Goal: Task Accomplishment & Management: Manage account settings

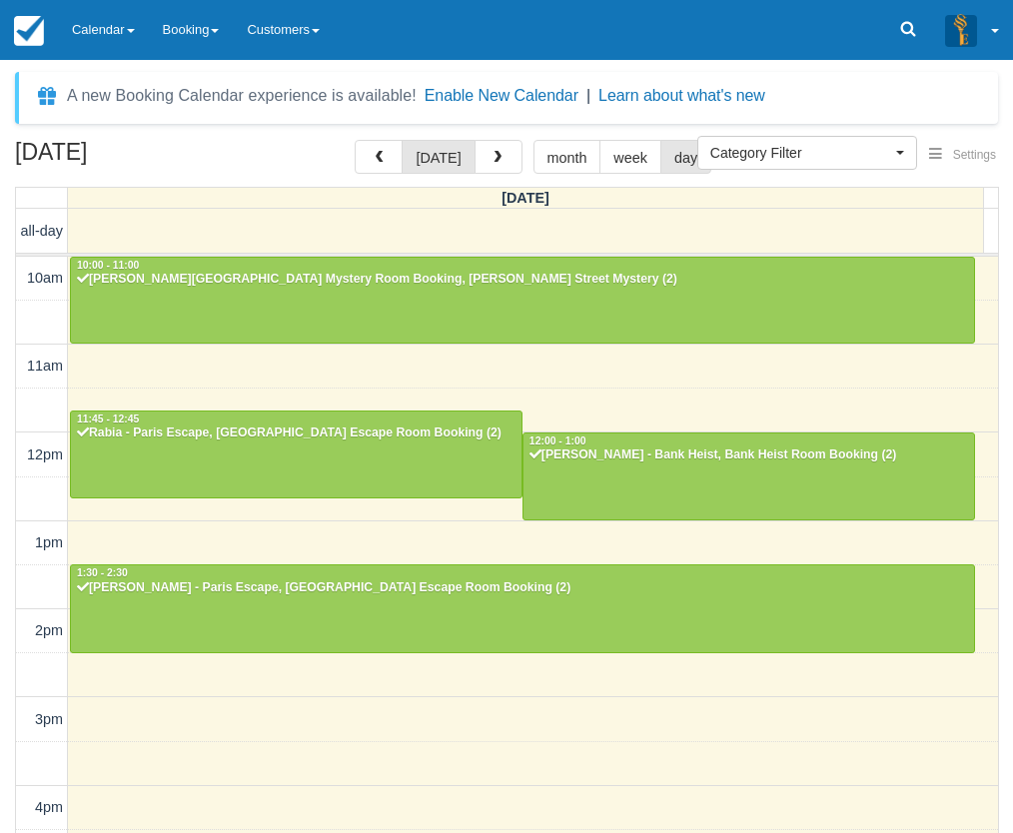
select select
click at [900, 42] on link at bounding box center [908, 30] width 46 height 60
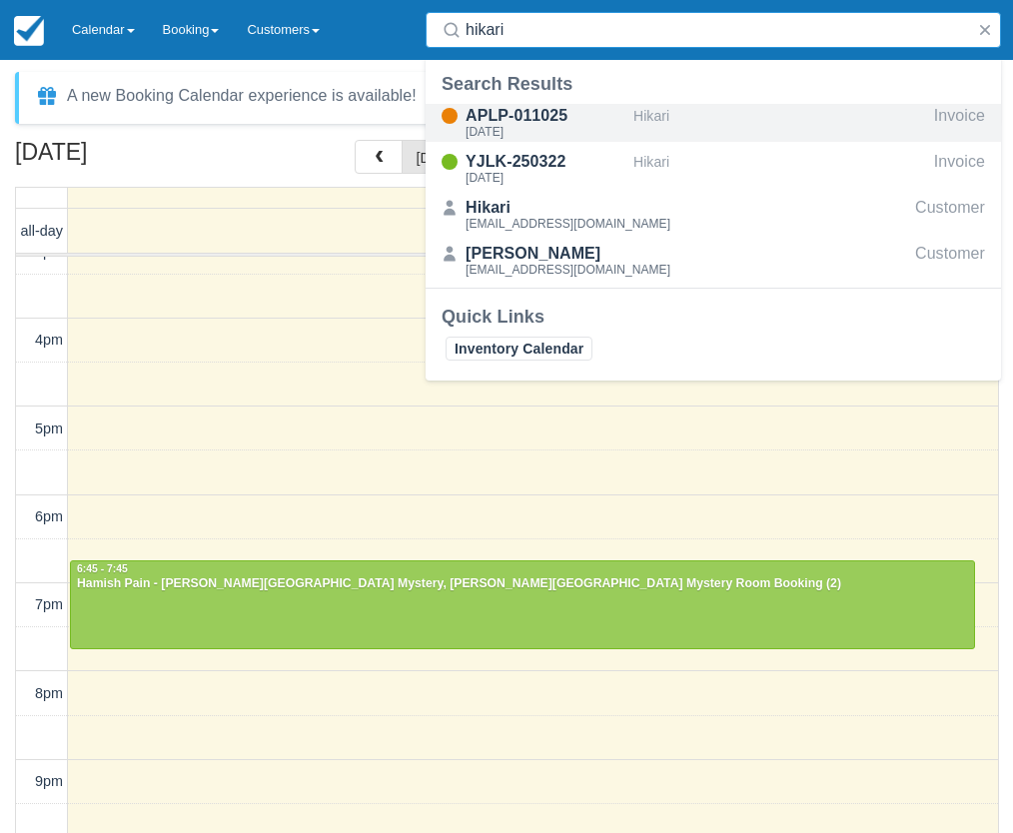
type input "hikari"
click at [604, 128] on div "[DATE]" at bounding box center [546, 132] width 160 height 12
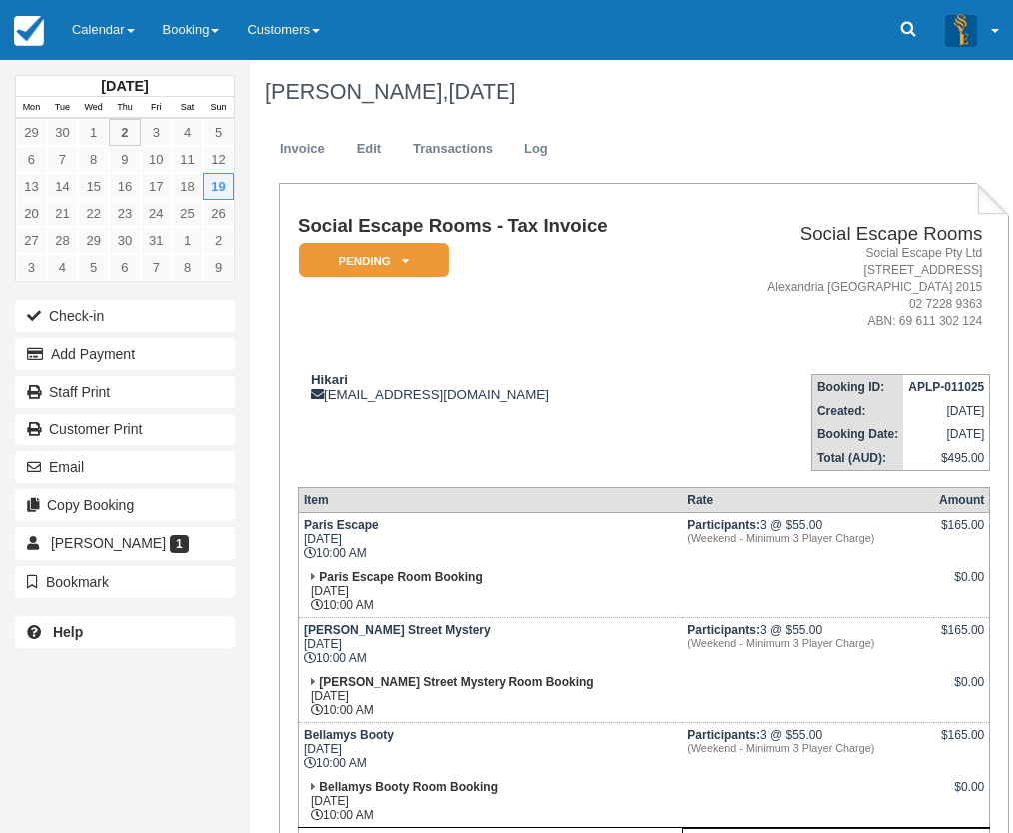
click at [611, 372] on div "Hikari julianhikari@gmail.com" at bounding box center [497, 387] width 398 height 30
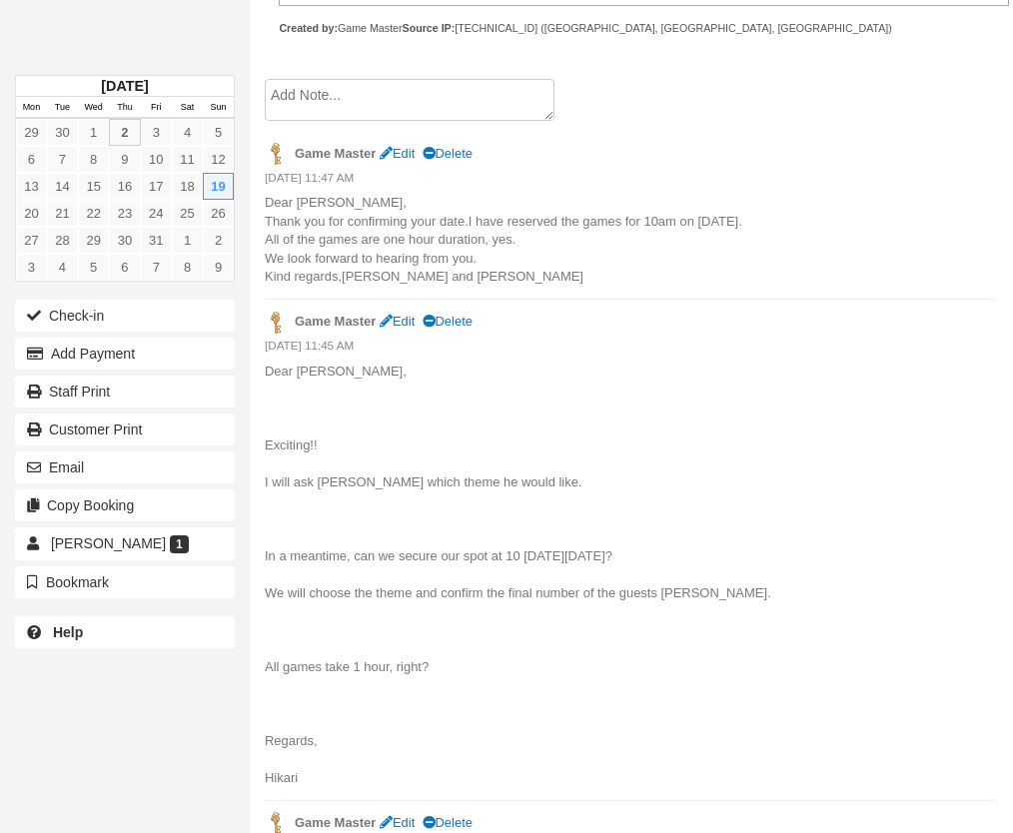
scroll to position [999, 0]
click at [317, 96] on textarea at bounding box center [410, 101] width 290 height 42
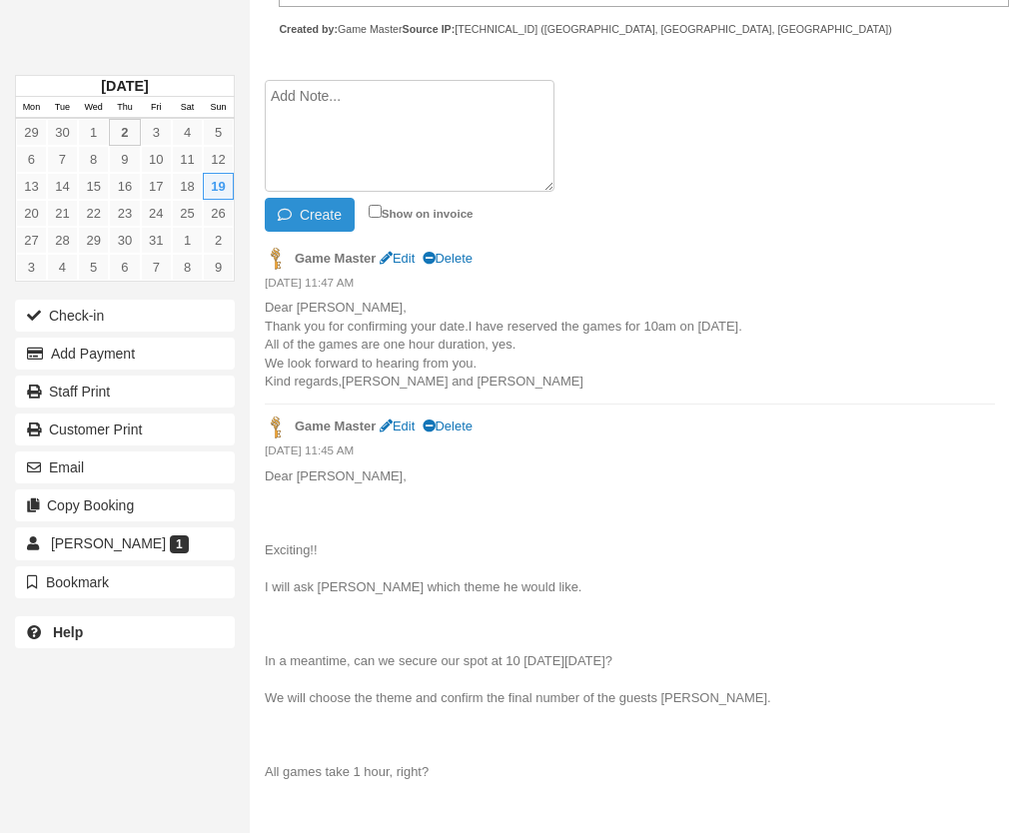
paste textarea "Thank you so much for looking after us very well. Aoi chose: 1st preference : R…"
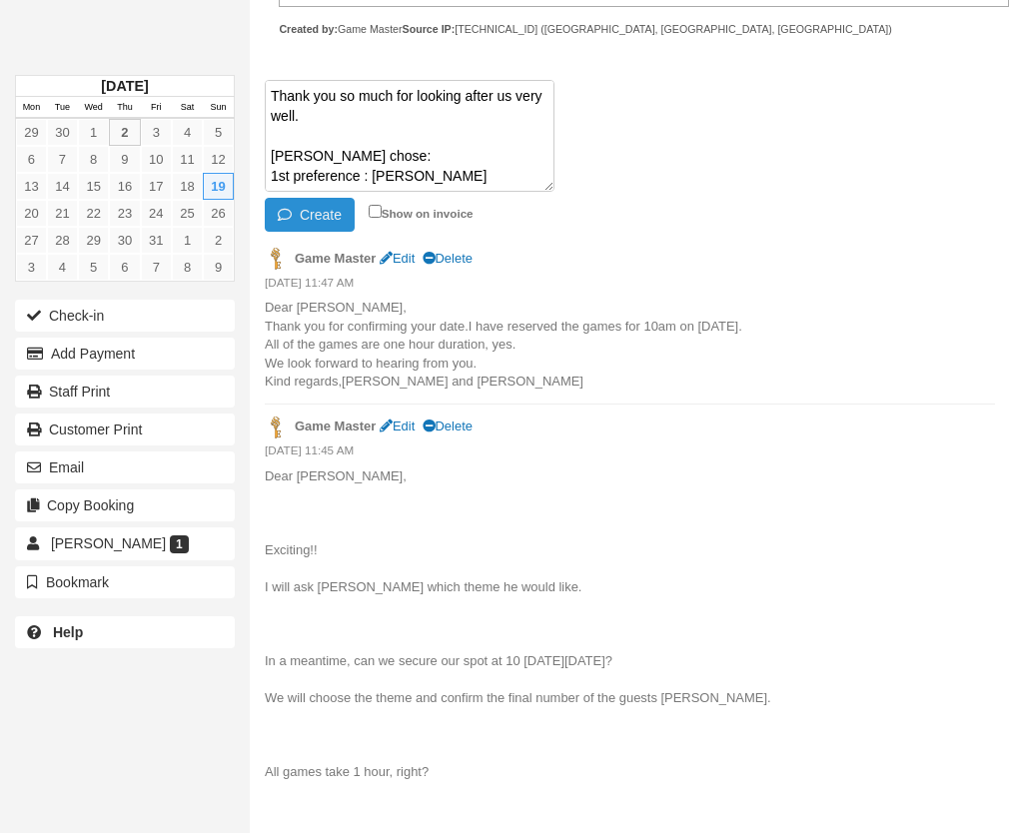
scroll to position [394, 0]
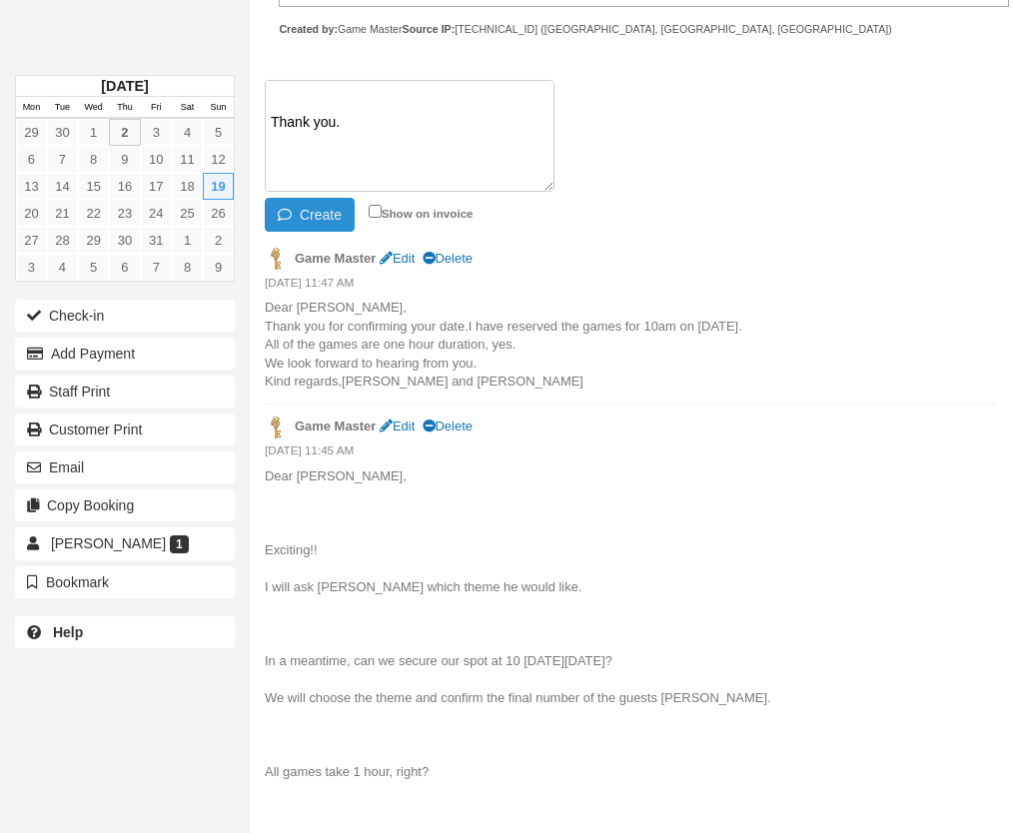
click at [322, 208] on button "Create" at bounding box center [310, 215] width 90 height 34
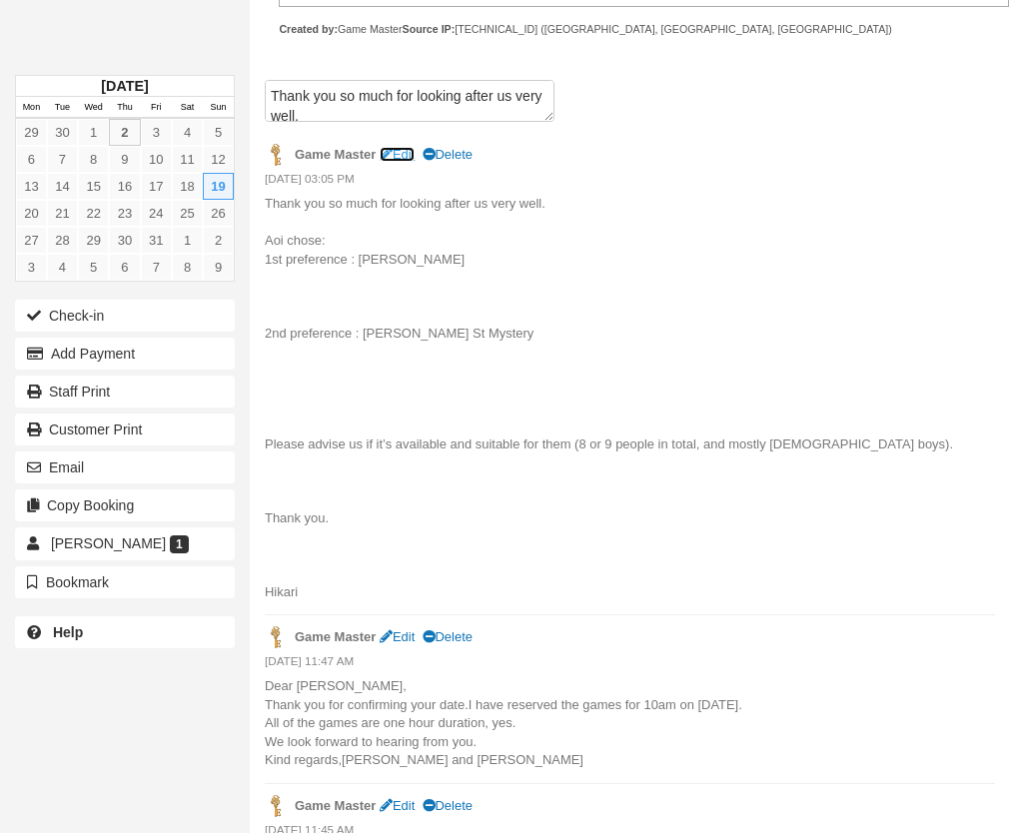
click at [402, 154] on link "Edit" at bounding box center [397, 154] width 35 height 15
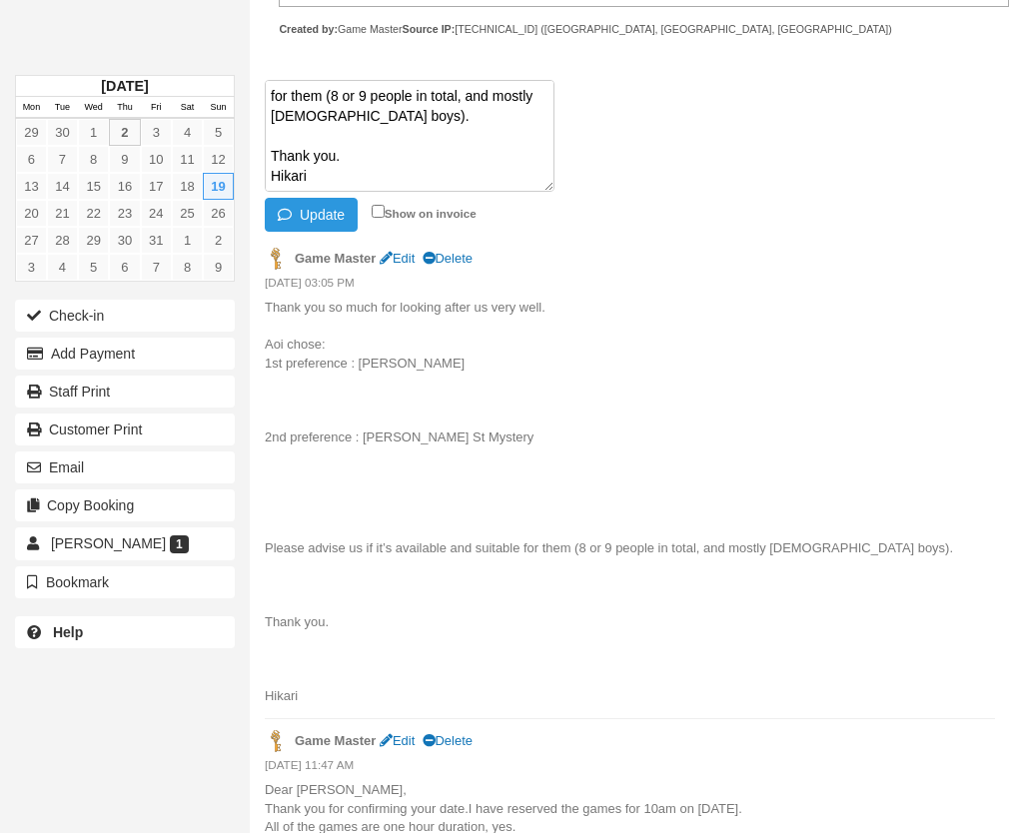
scroll to position [180, 0]
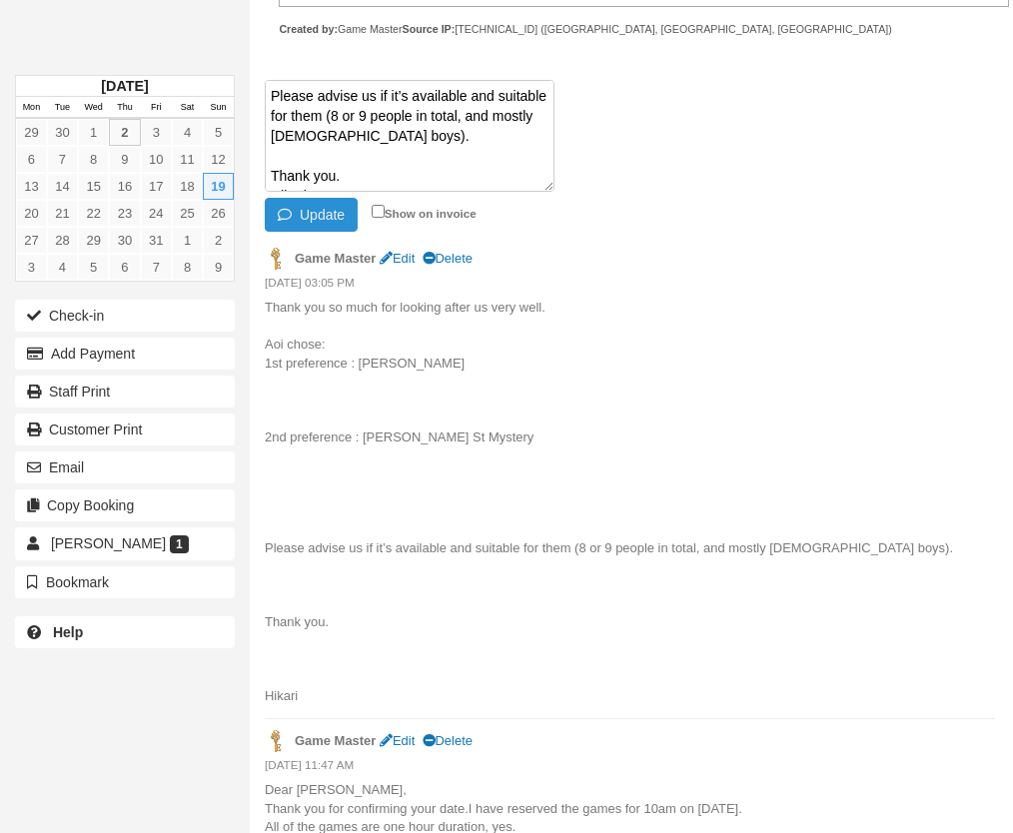
type textarea "Thank you so much for looking after us very well. Aoi chose: 1st preference : R…"
click at [323, 209] on button "Update" at bounding box center [311, 215] width 93 height 34
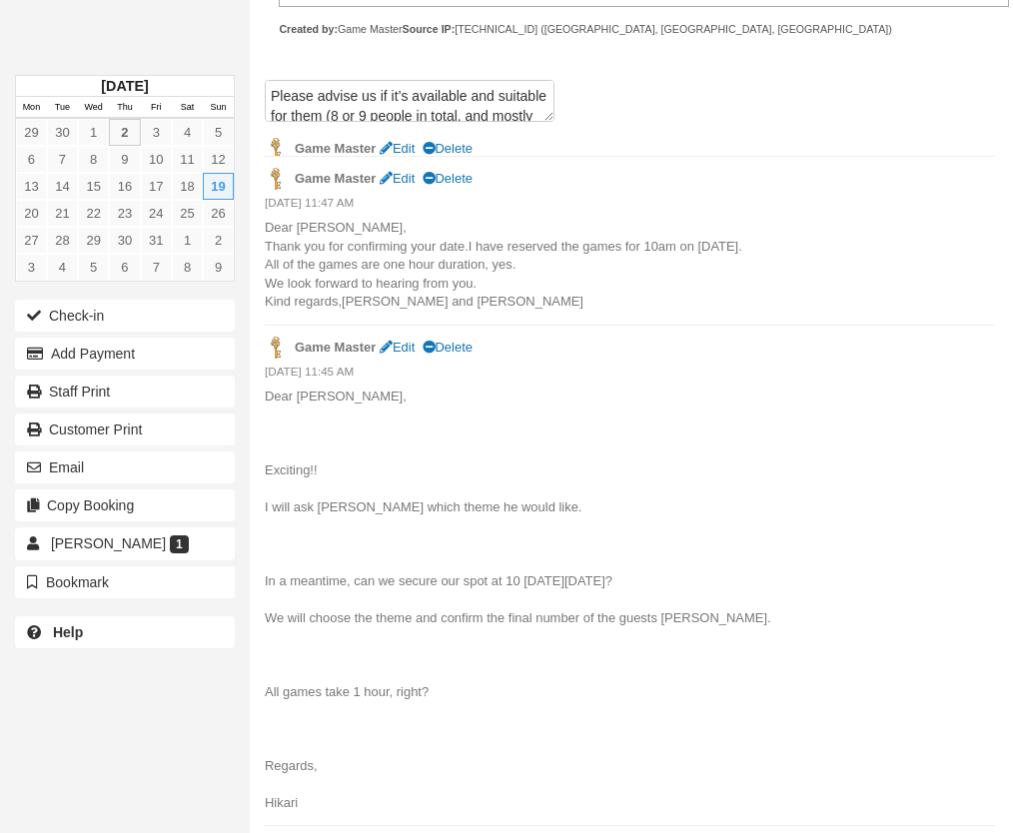
scroll to position [0, 0]
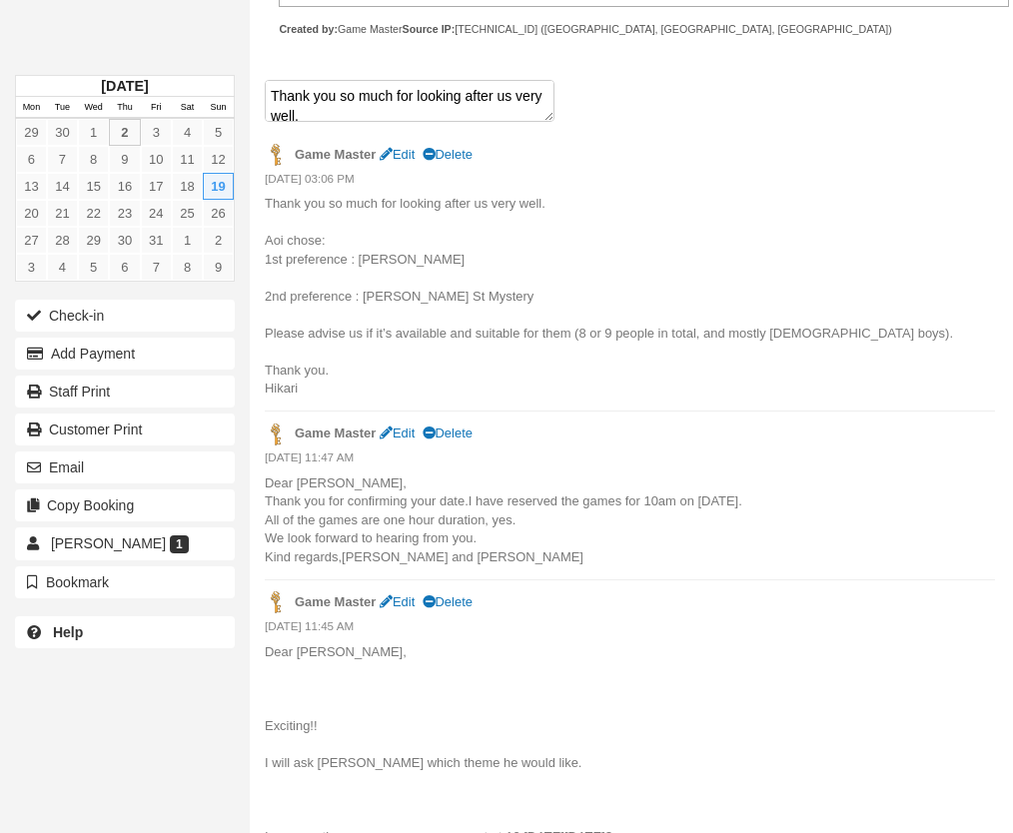
click at [330, 115] on textarea "Thank you so much for looking after us very well. Aoi chose: 1st preference : R…" at bounding box center [410, 101] width 290 height 42
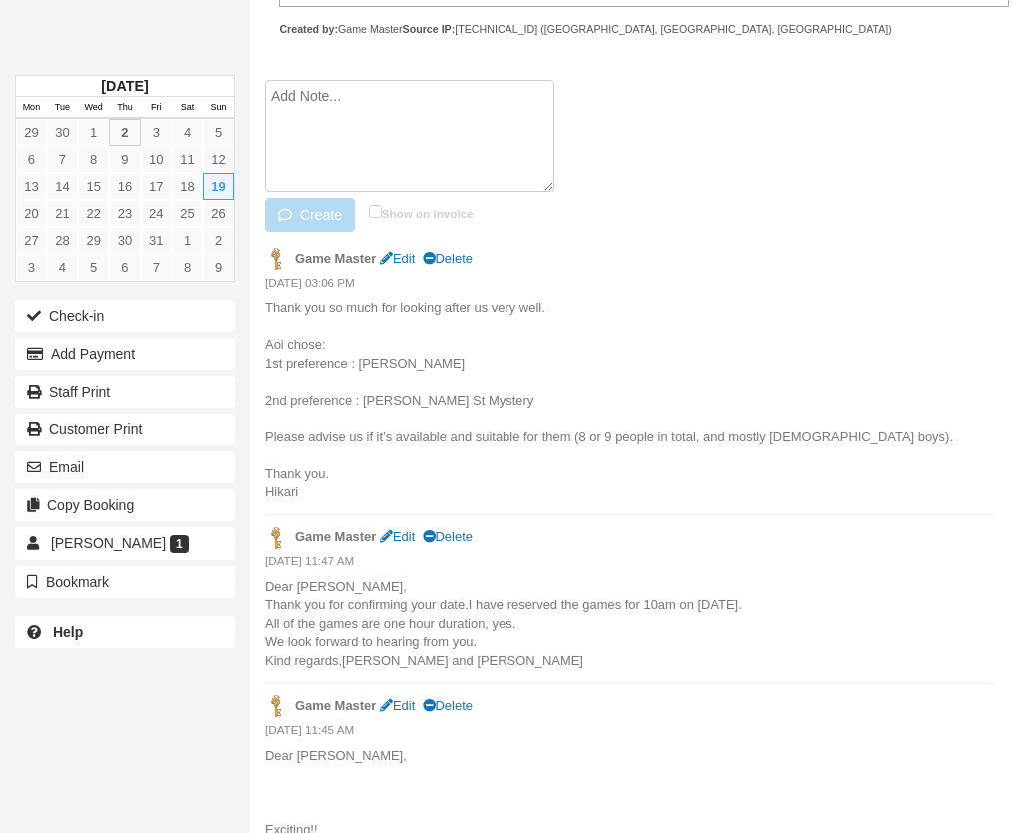
paste textarea "Dear team, Would it be possible to change our booking to 10:30? We can book the…"
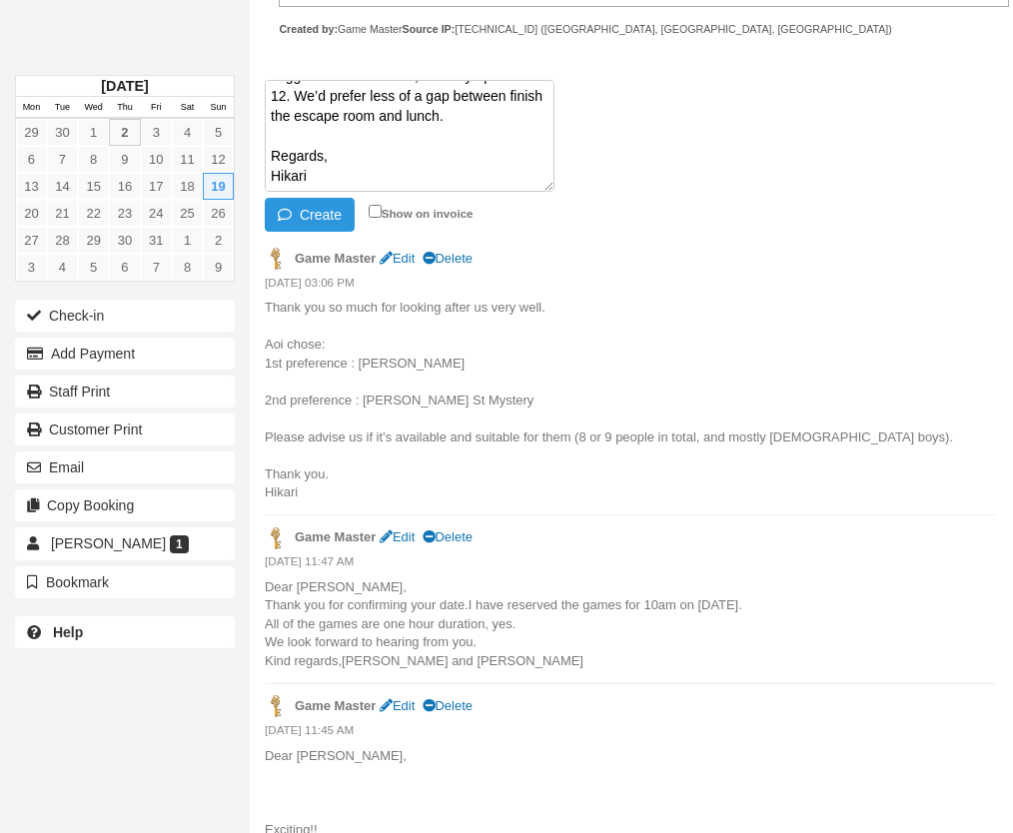
scroll to position [120, 0]
type textarea "Dear team, Would it be possible to change our booking to 10:30? We can book the…"
click at [332, 210] on button "Create" at bounding box center [310, 215] width 90 height 34
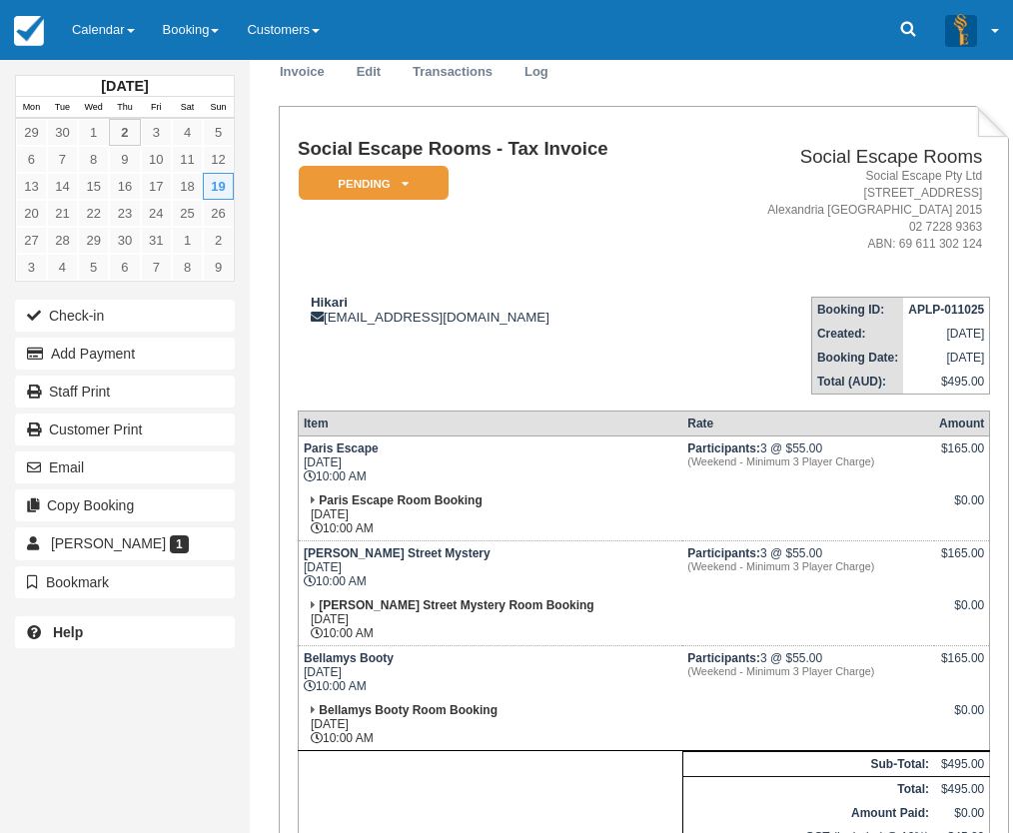
scroll to position [0, 0]
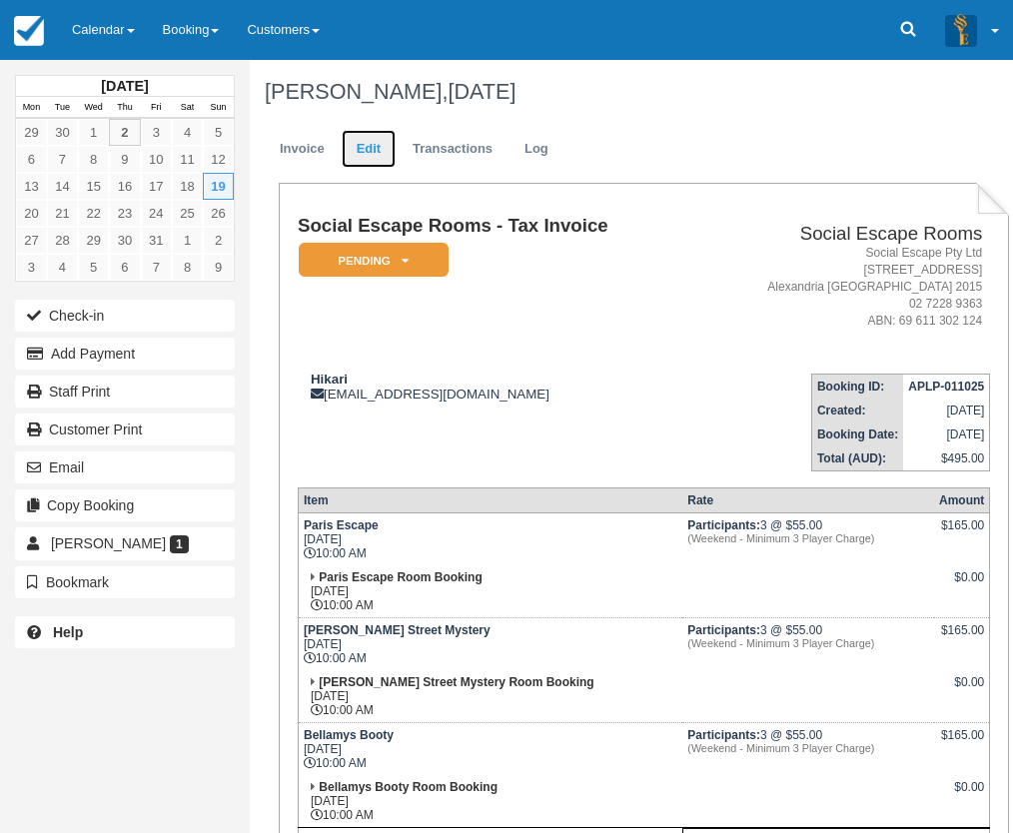
click at [376, 144] on link "Edit" at bounding box center [369, 149] width 54 height 39
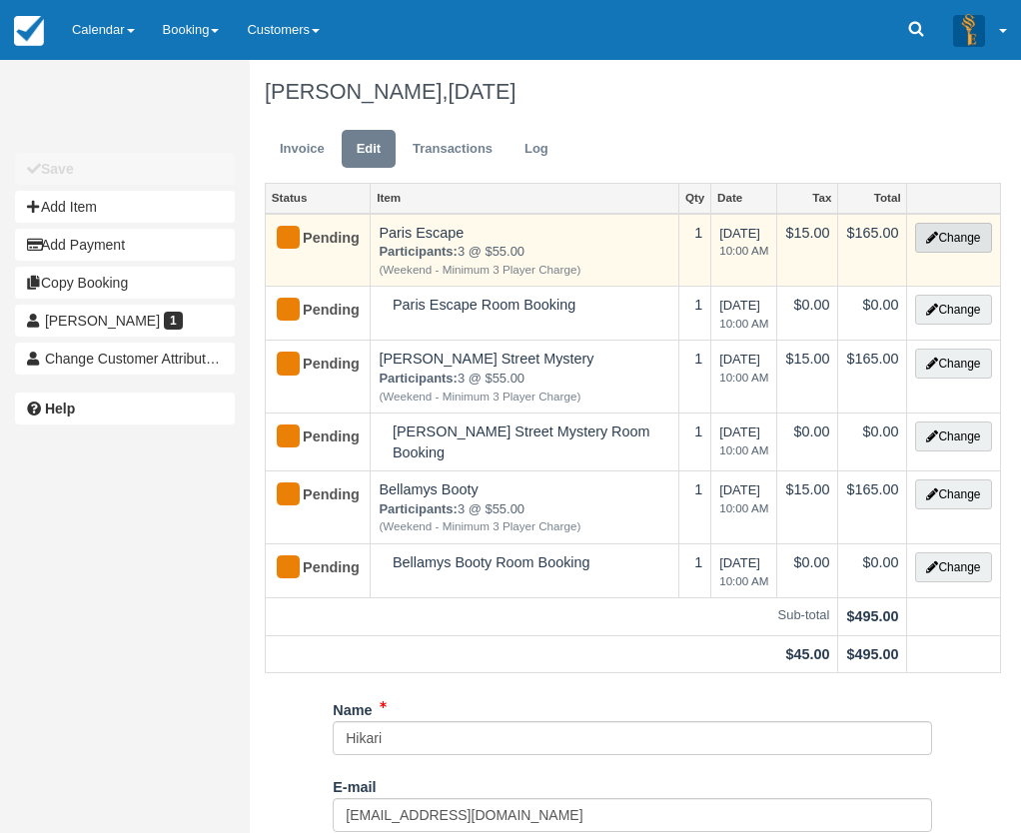
click at [939, 241] on button "Change" at bounding box center [953, 238] width 76 height 30
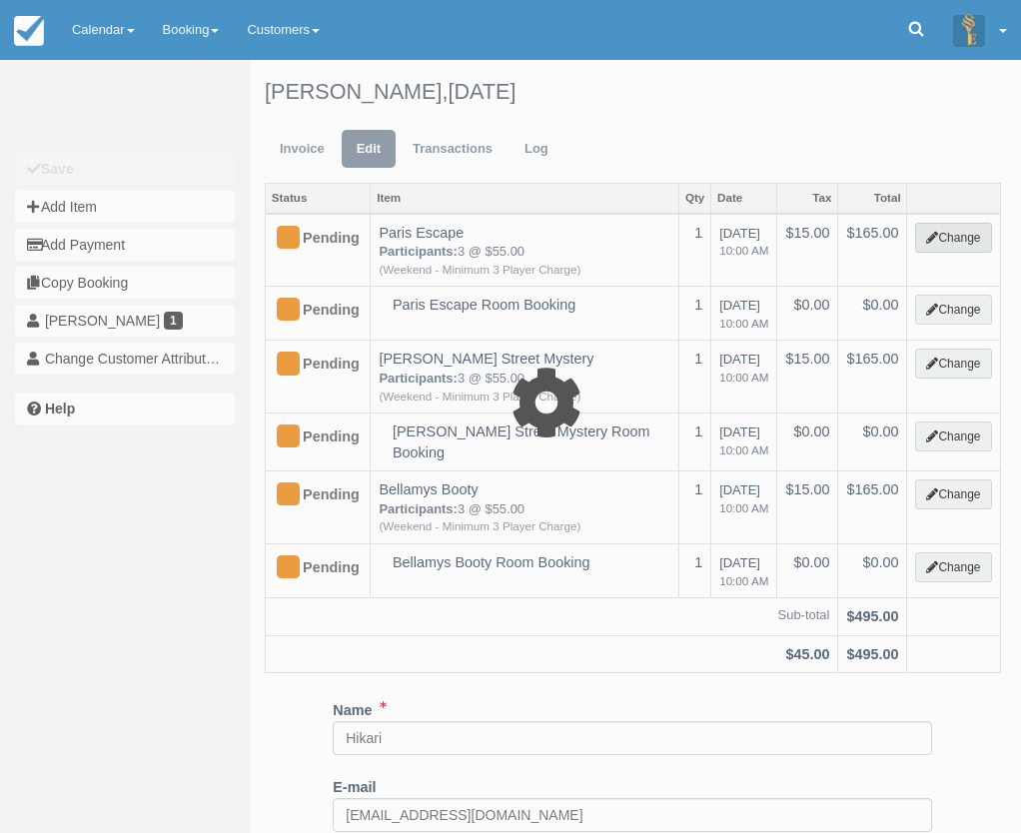
select select "2"
type input "165.00"
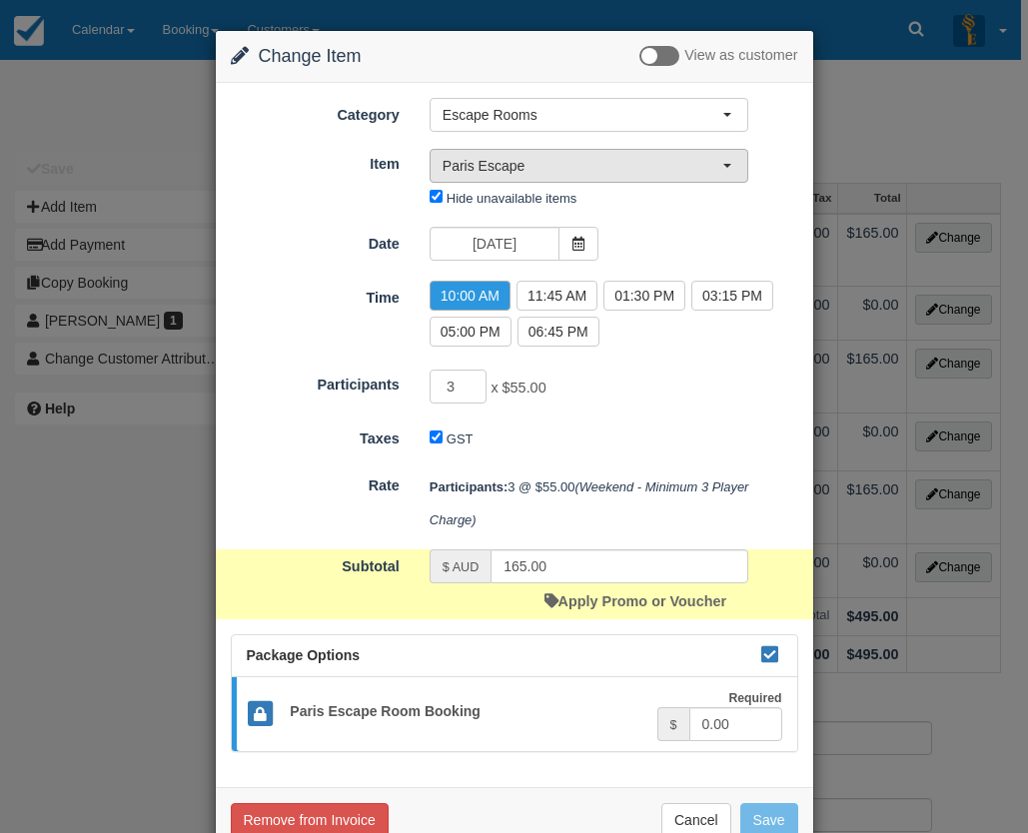
click at [522, 165] on span "Paris Escape" at bounding box center [583, 166] width 280 height 20
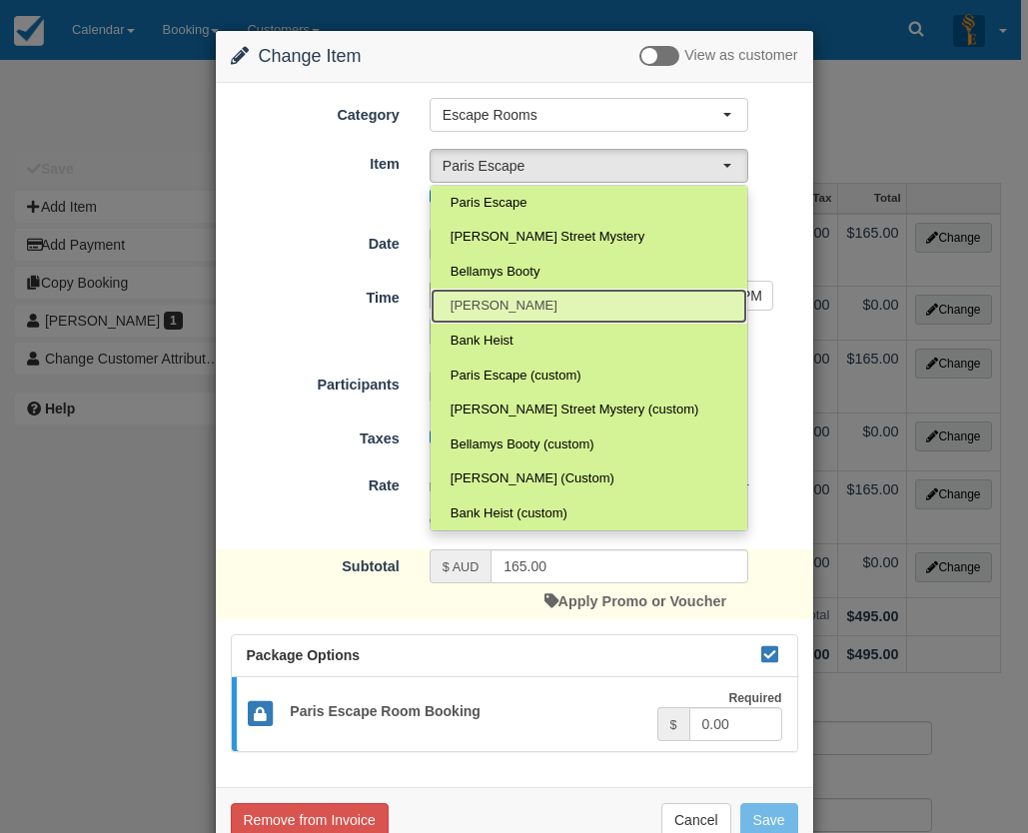
click at [529, 298] on link "[PERSON_NAME]" at bounding box center [589, 306] width 317 height 35
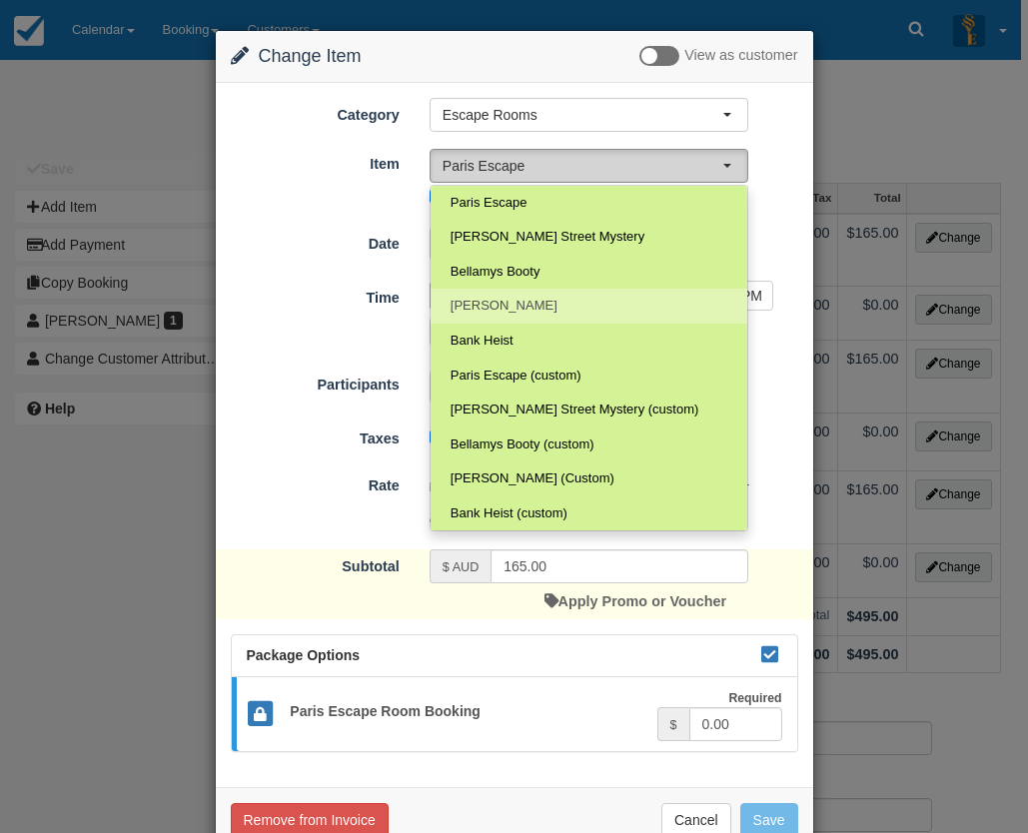
select select "31"
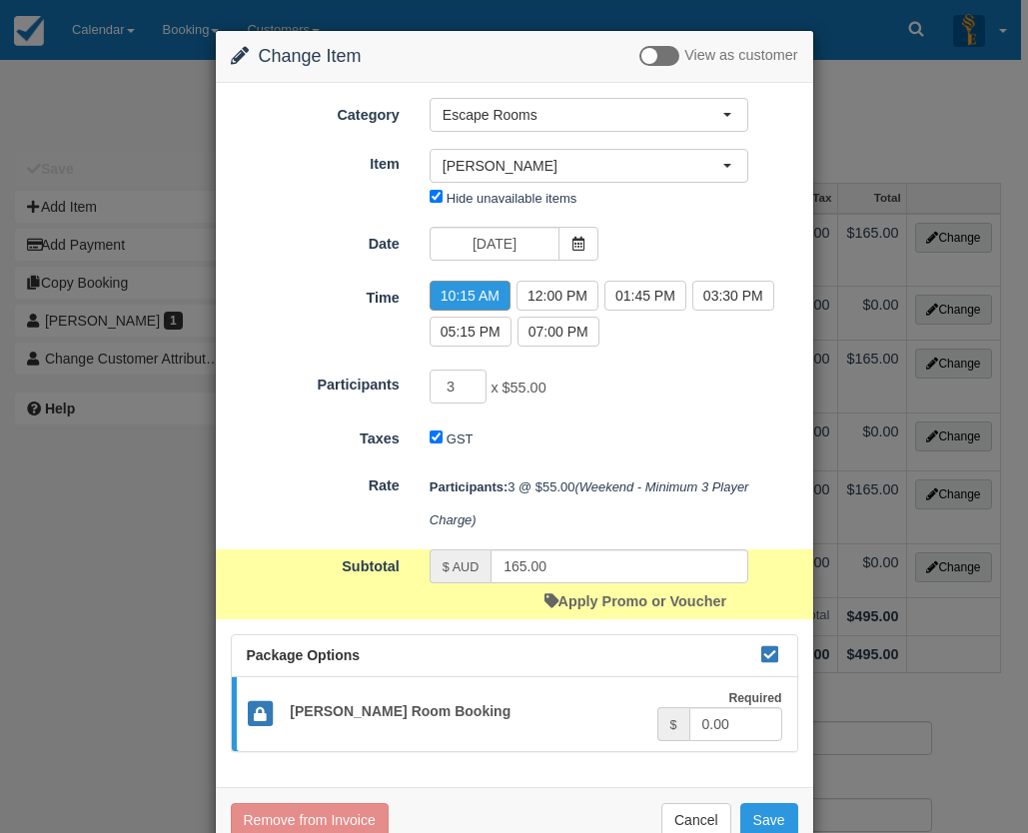
click at [484, 298] on label "10:15 AM" at bounding box center [470, 296] width 81 height 30
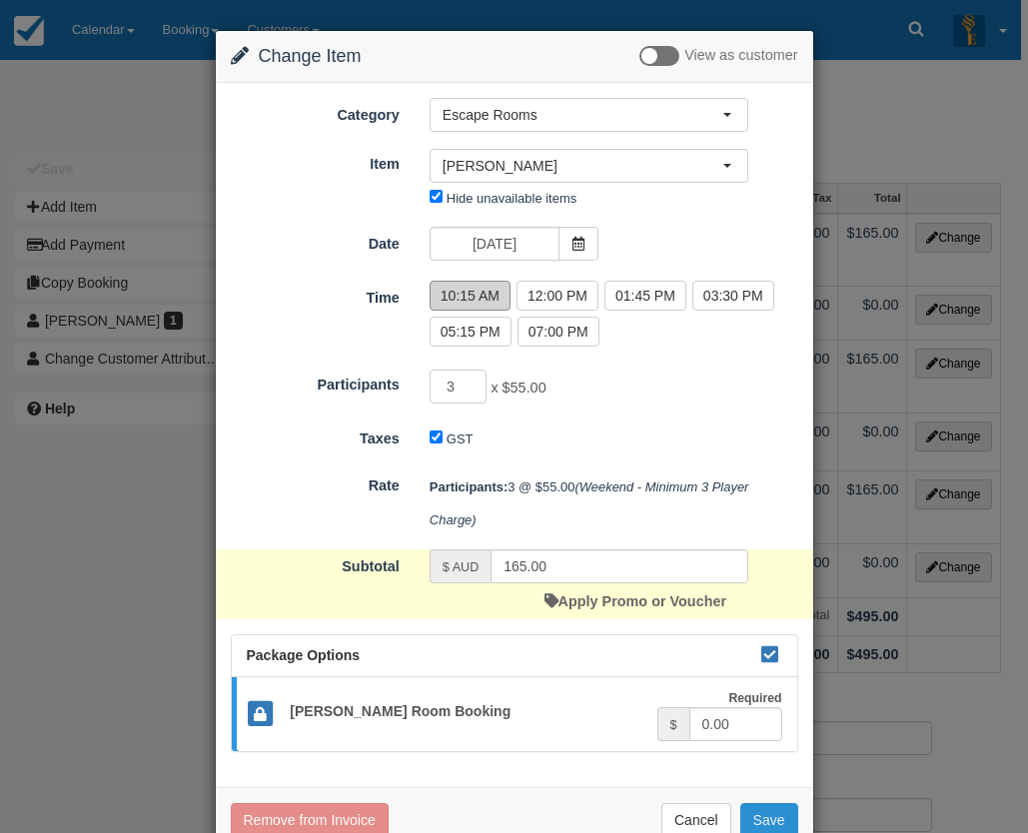
click at [761, 814] on button "Save" at bounding box center [769, 820] width 58 height 34
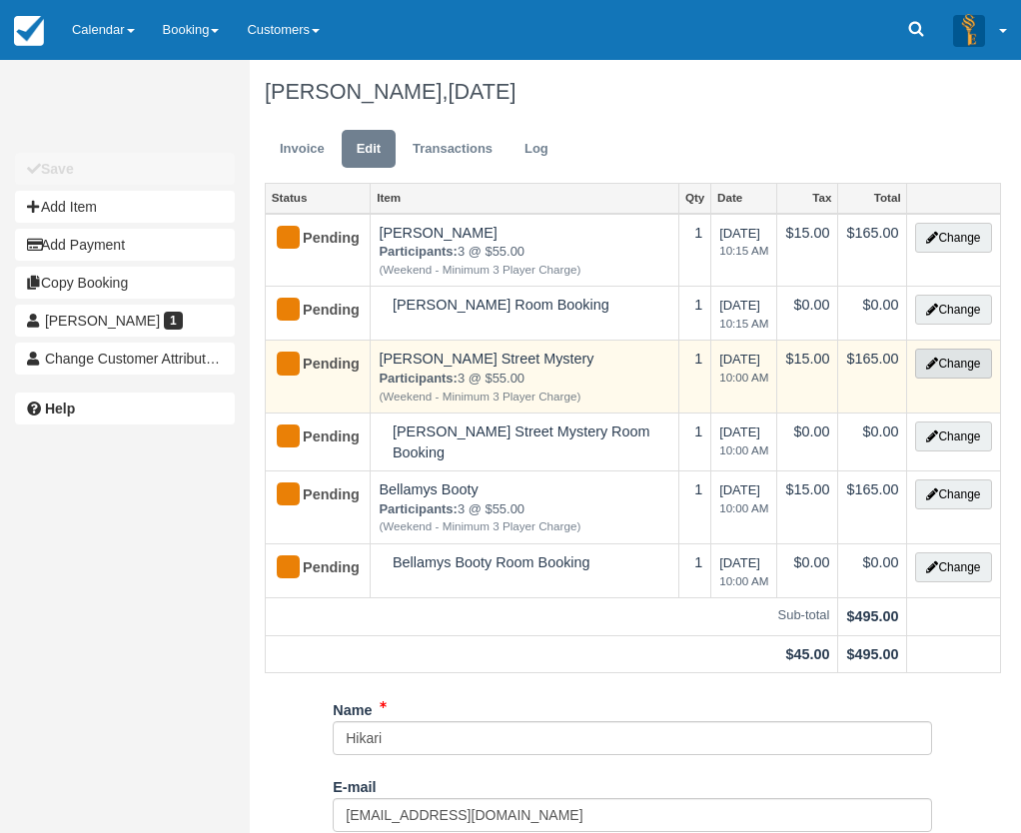
click at [939, 365] on button "Change" at bounding box center [953, 364] width 76 height 30
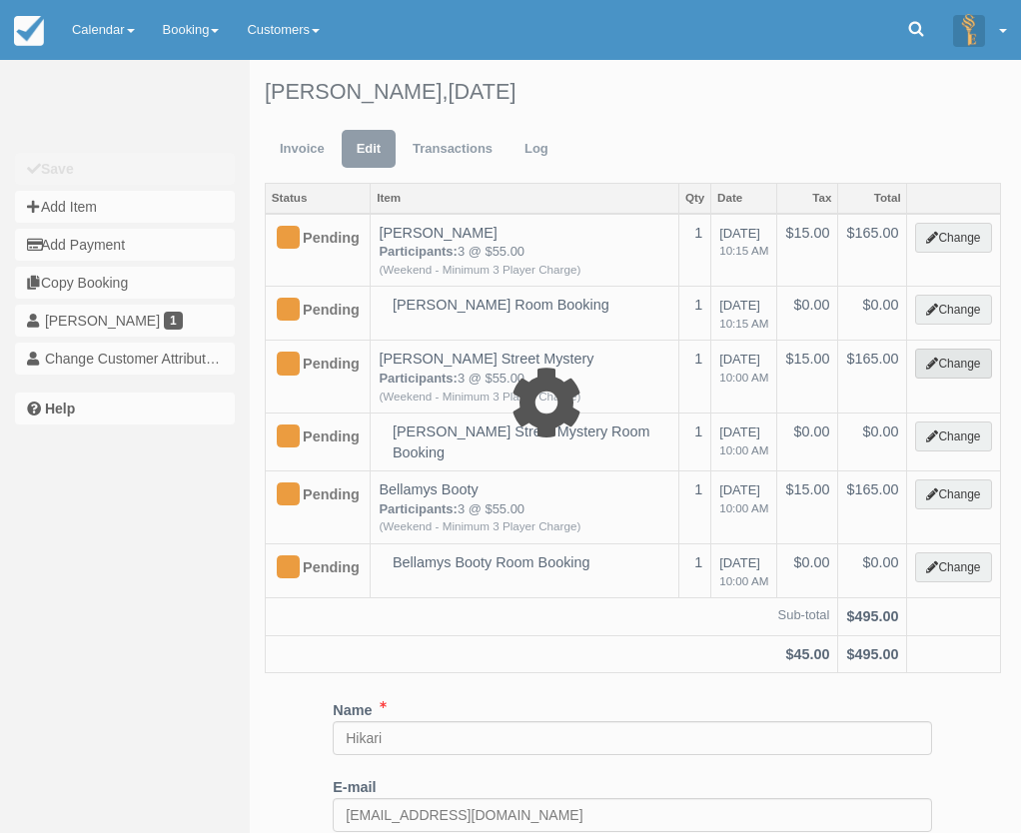
select select "2"
type input "165.00"
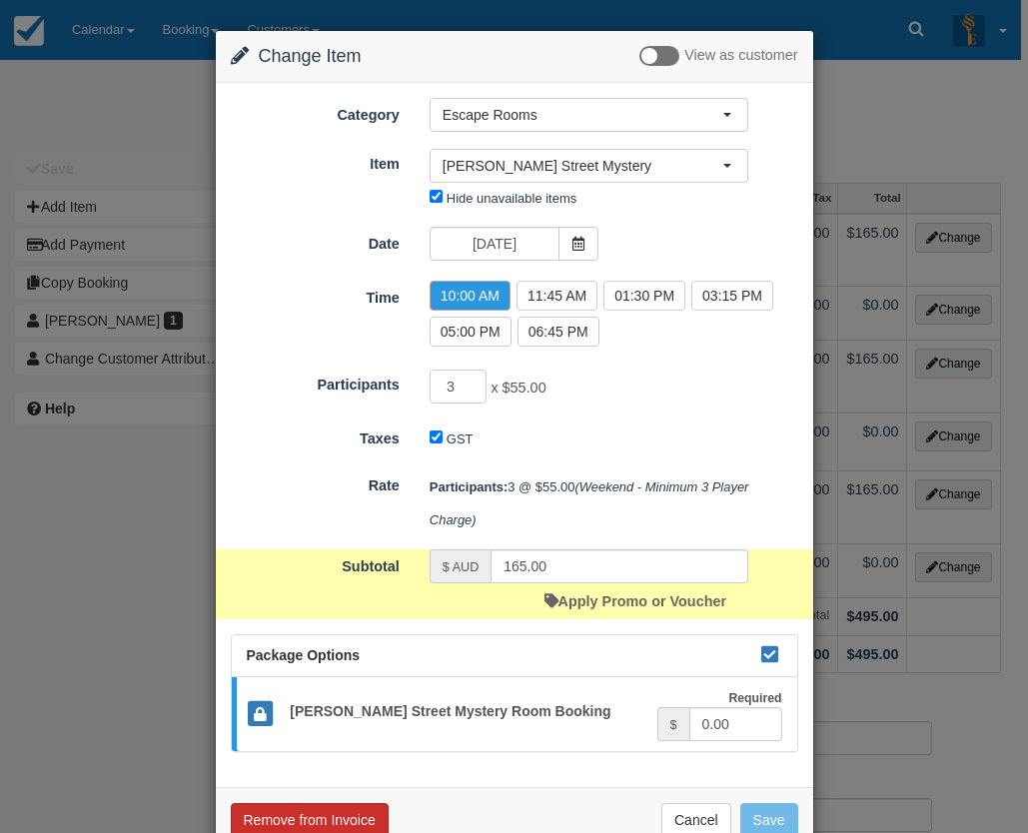
click at [335, 819] on button "Remove from Invoice" at bounding box center [310, 820] width 158 height 34
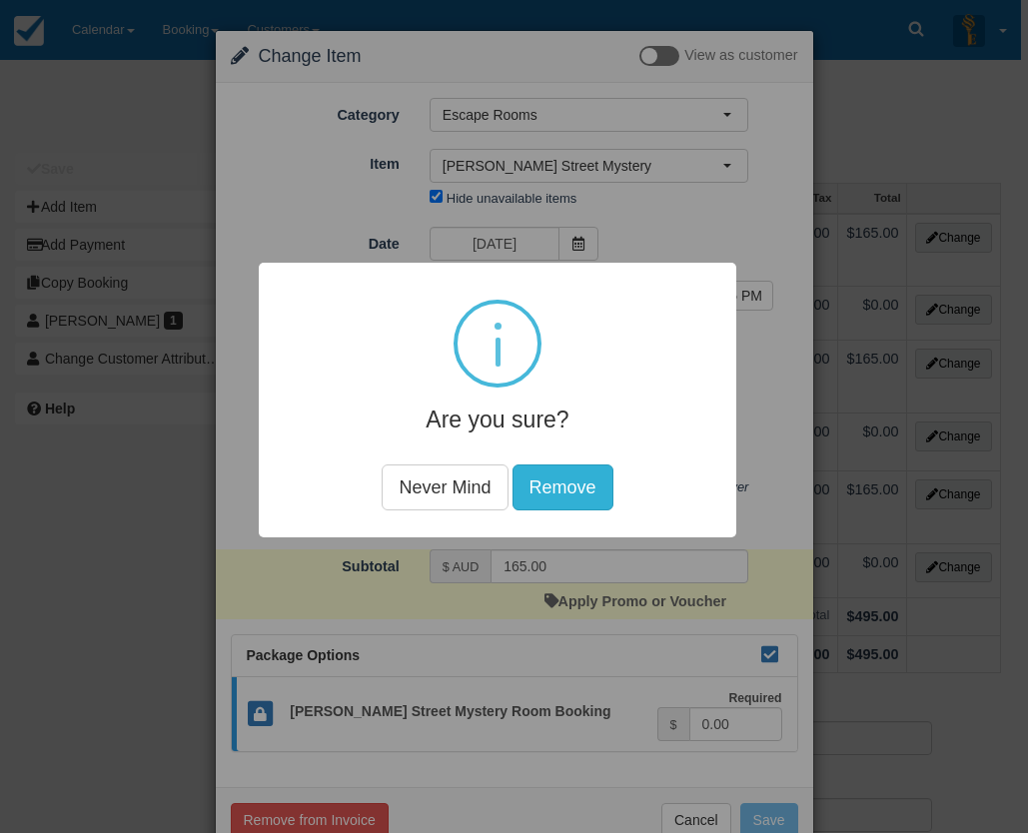
click at [555, 490] on button "Remove" at bounding box center [562, 488] width 101 height 46
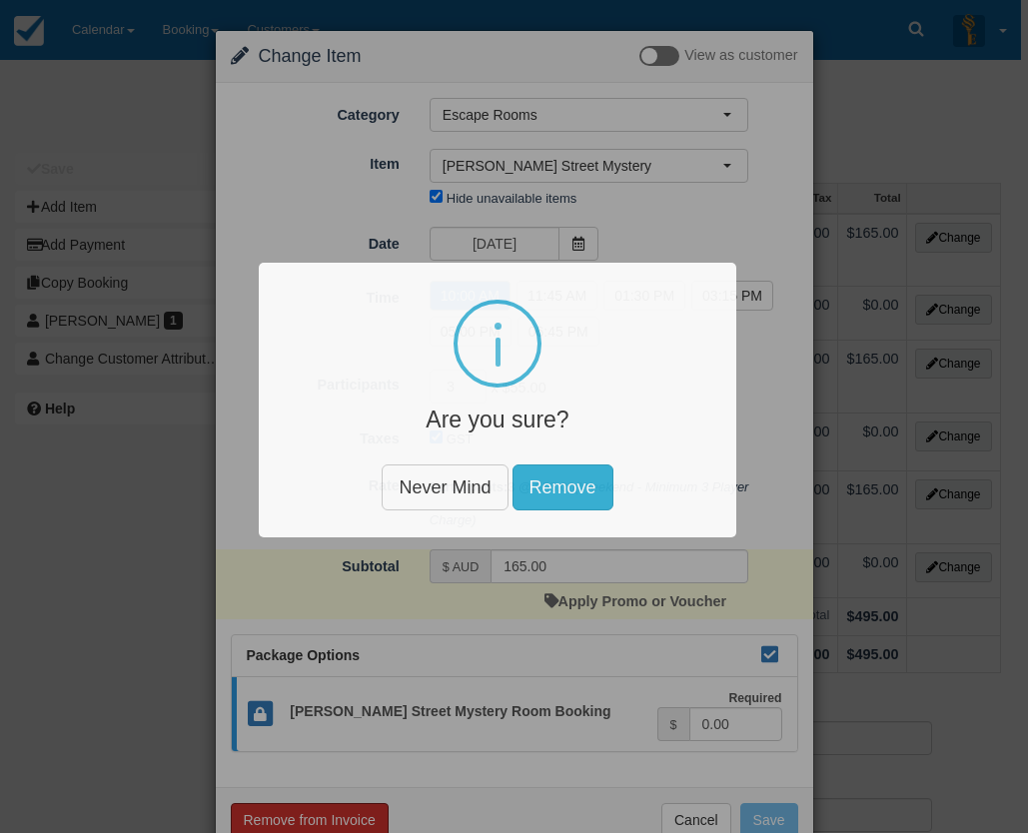
scroll to position [4, 0]
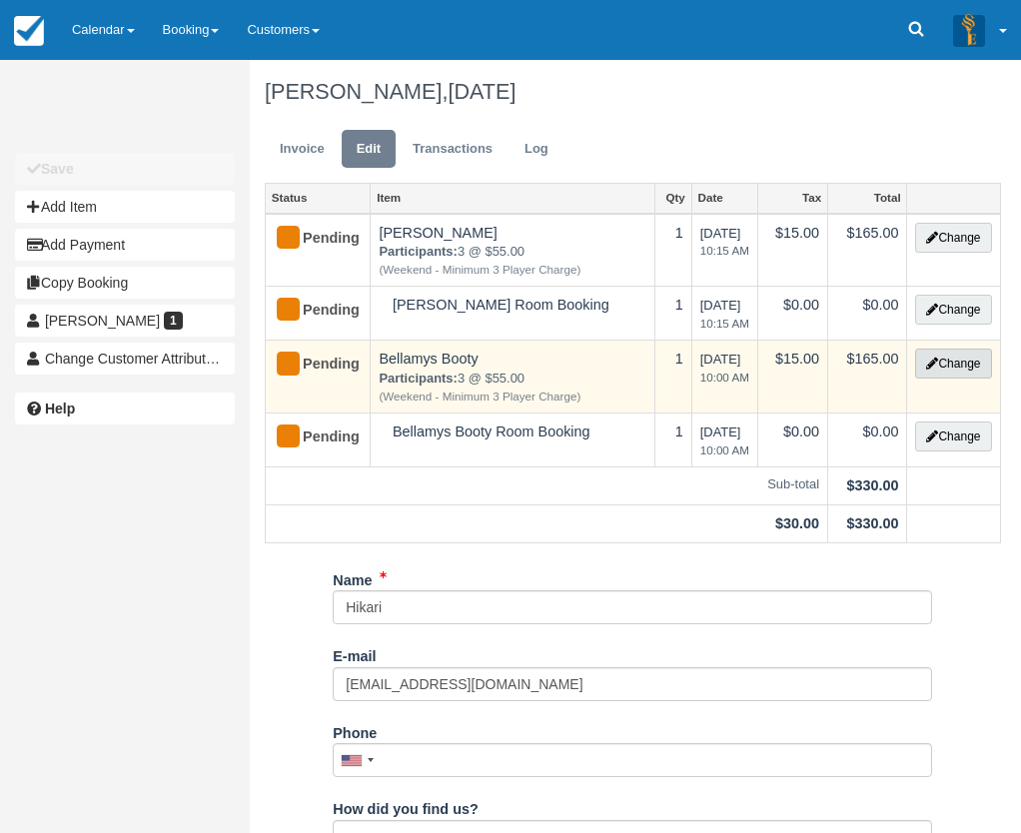
click at [965, 364] on button "Change" at bounding box center [953, 364] width 76 height 30
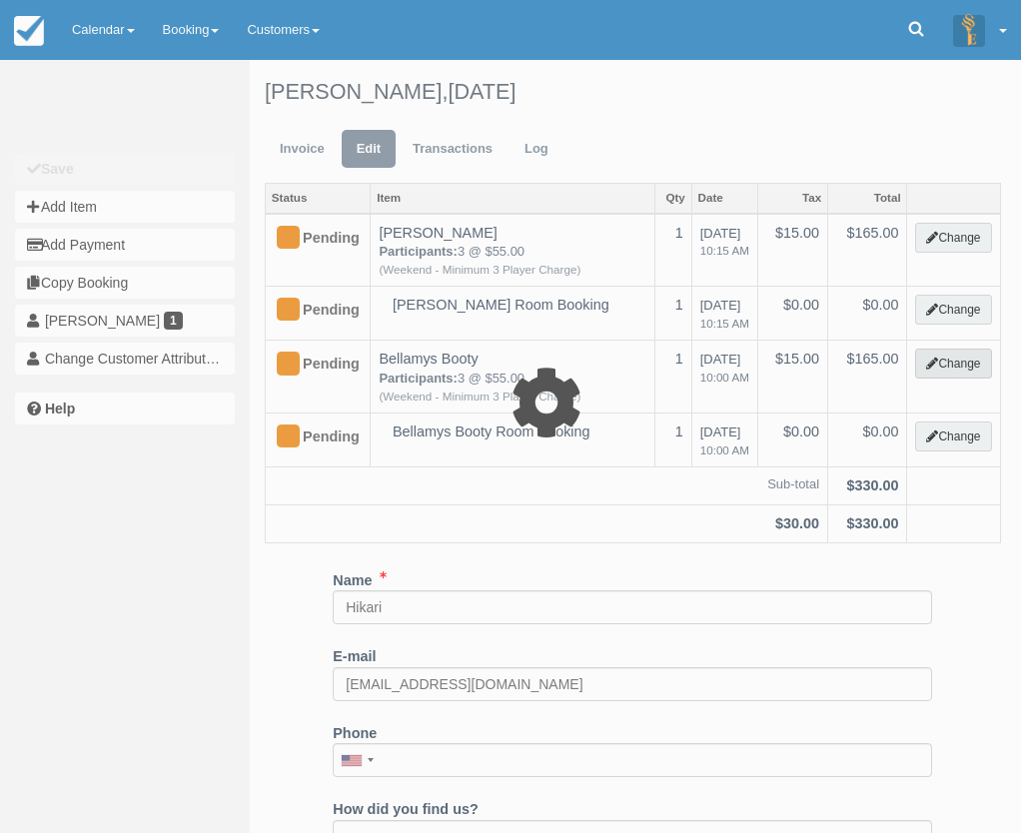
select select "2"
type input "165.00"
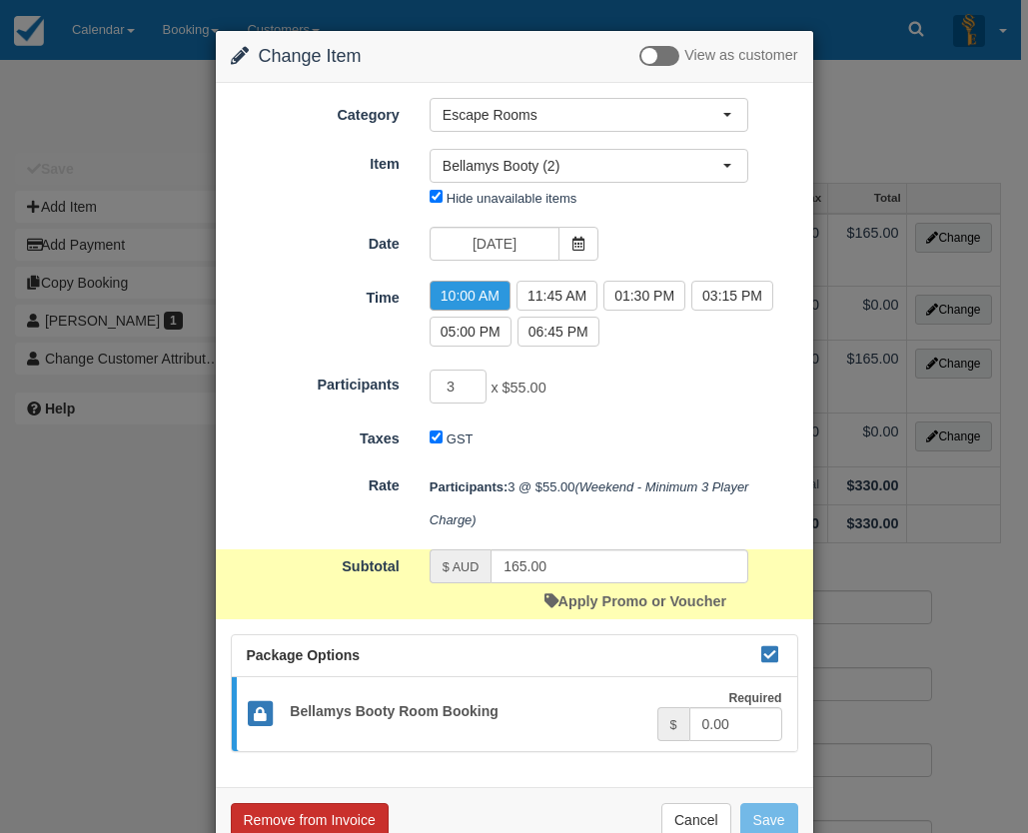
click at [347, 810] on button "Remove from Invoice" at bounding box center [310, 820] width 158 height 34
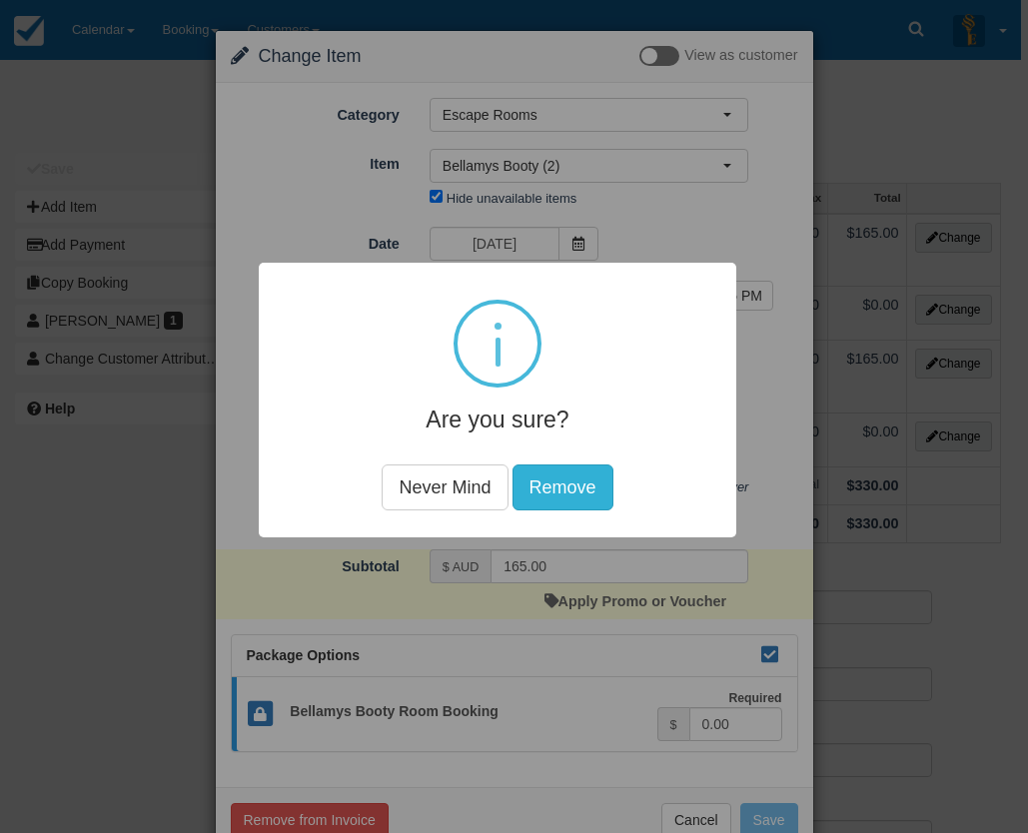
click at [564, 488] on button "Remove" at bounding box center [562, 488] width 101 height 46
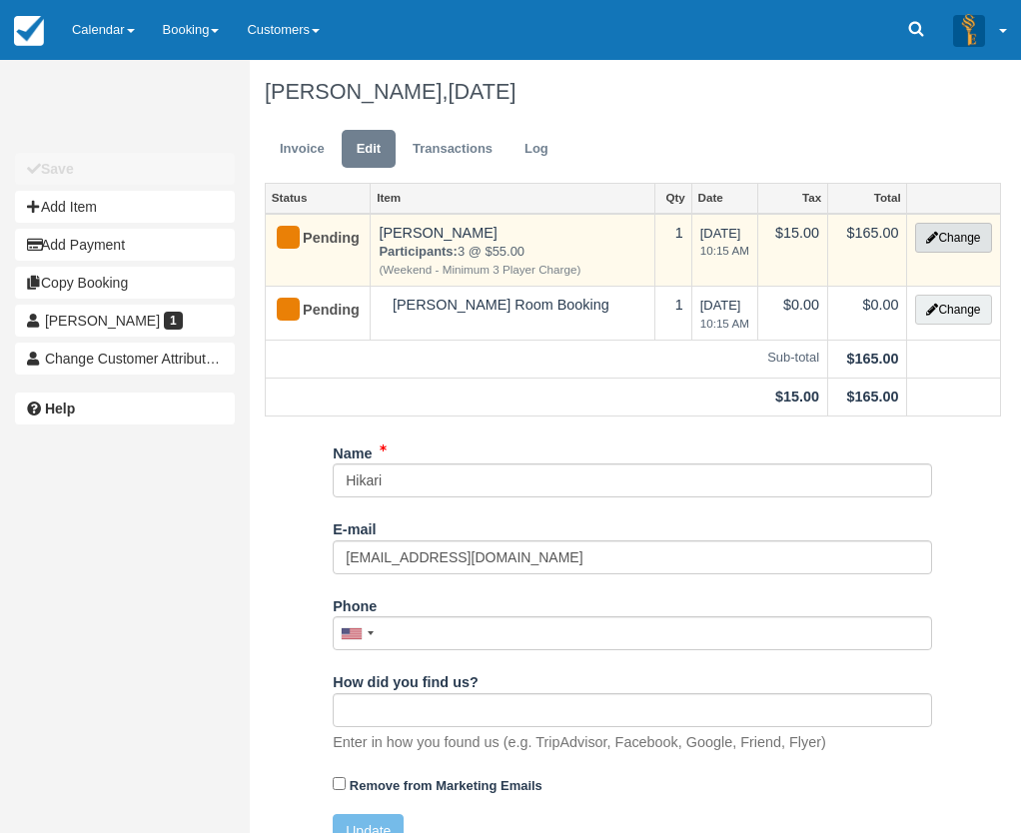
click at [948, 242] on button "Change" at bounding box center [953, 238] width 76 height 30
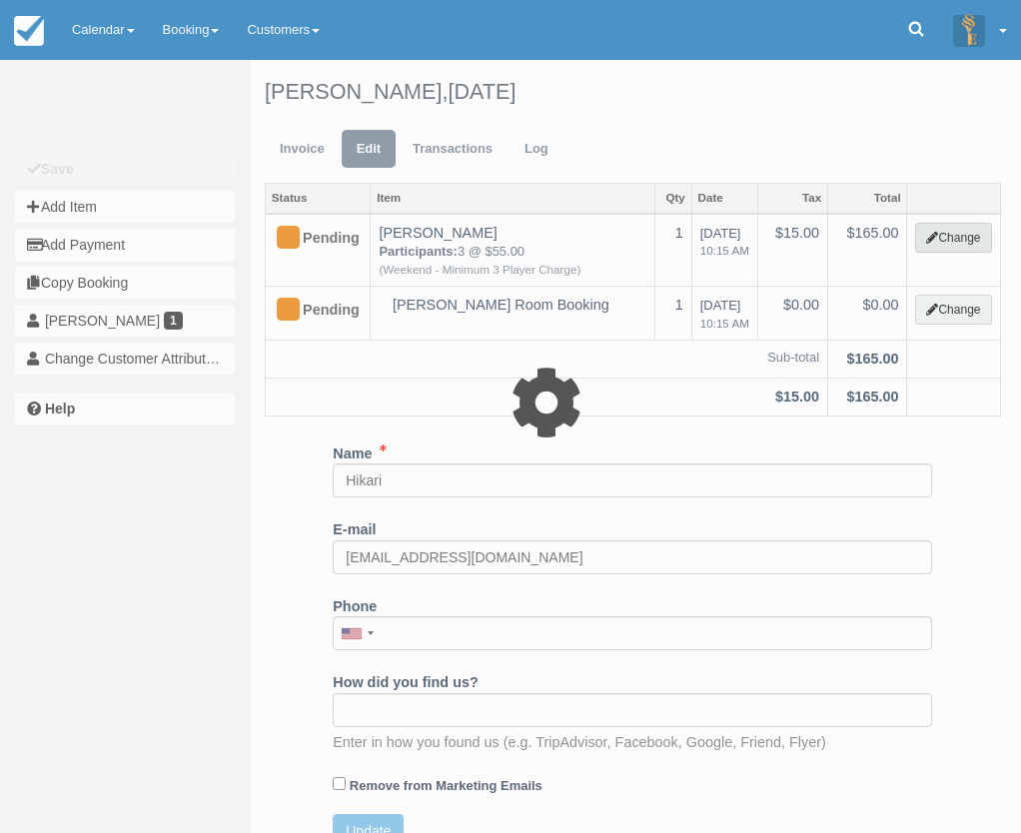
select select "2"
type input "165.00"
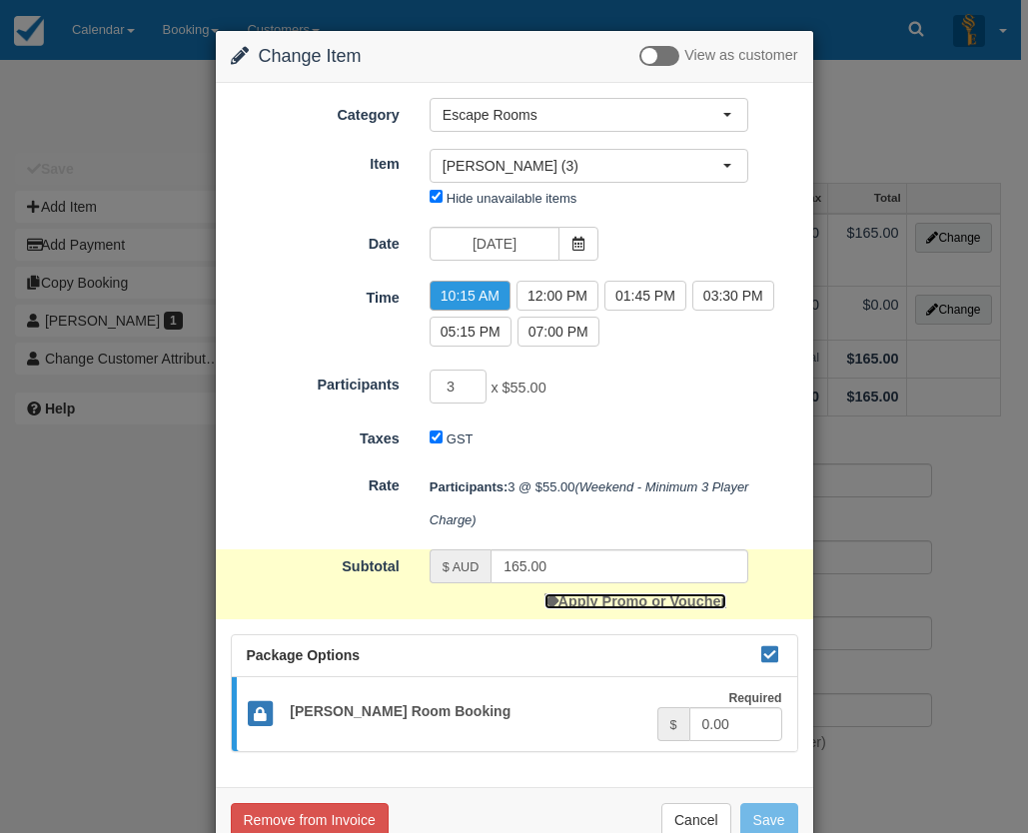
click at [643, 607] on link "Apply Promo or Voucher" at bounding box center [636, 601] width 182 height 16
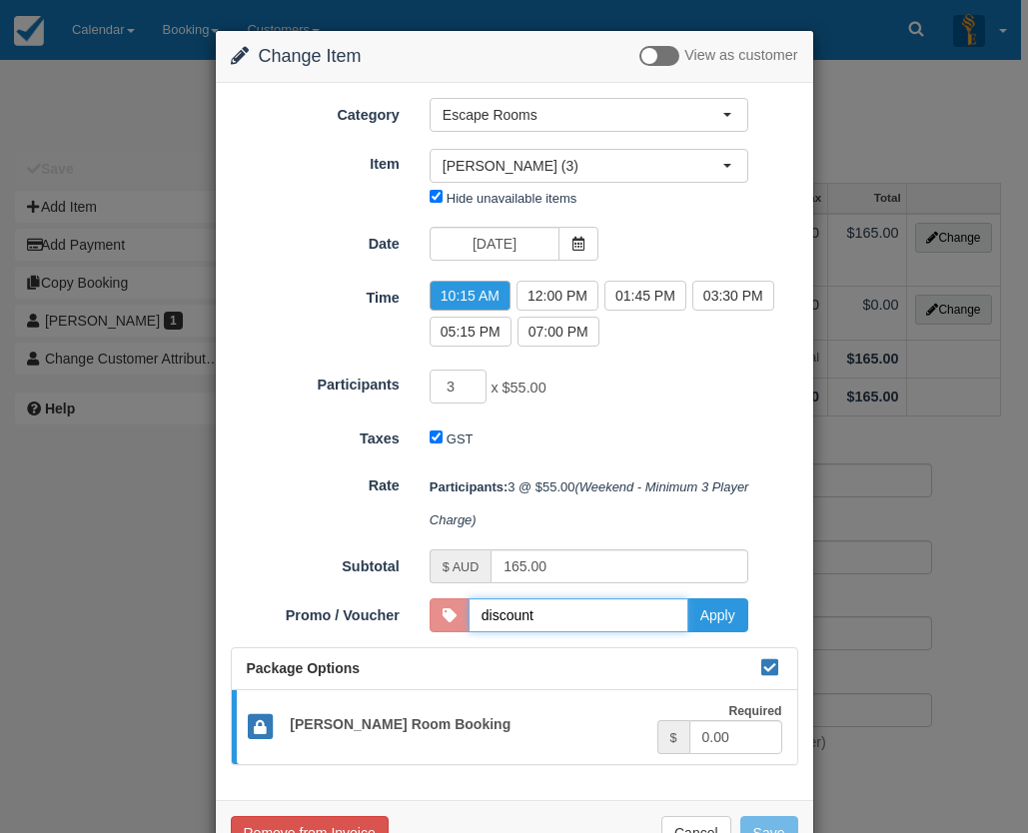
type input "DISCOUNT15"
click at [723, 609] on button "Apply" at bounding box center [717, 615] width 61 height 34
type input "120.00"
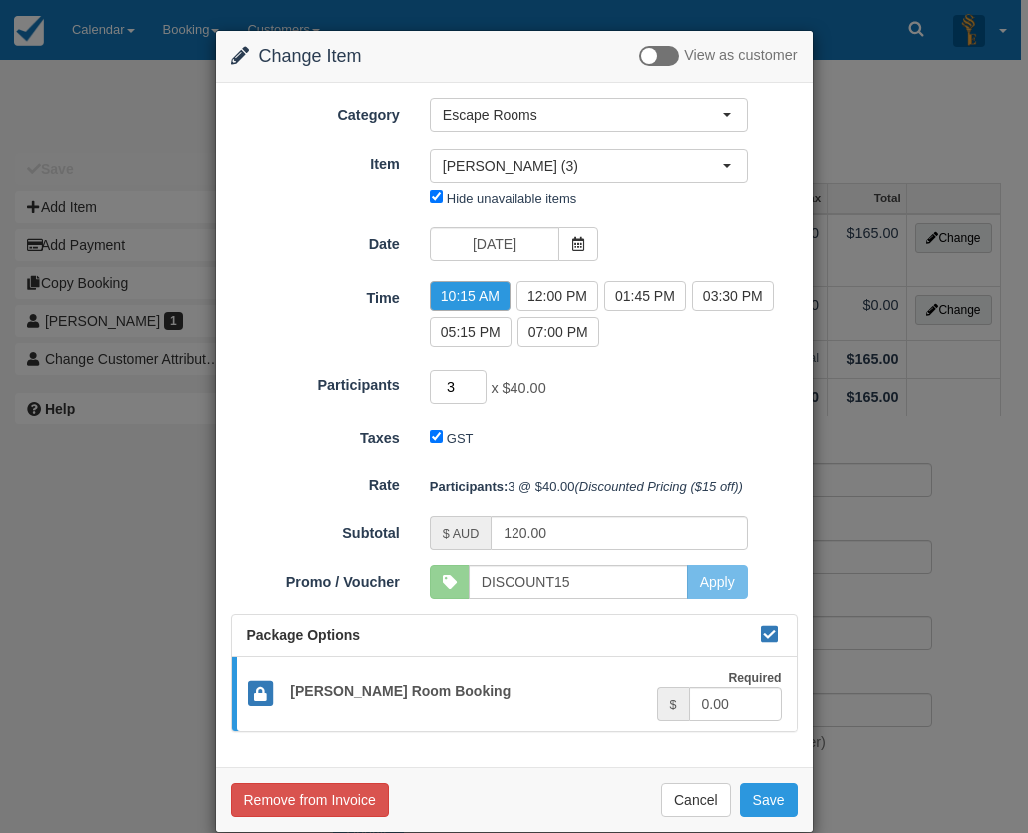
drag, startPoint x: 447, startPoint y: 392, endPoint x: 419, endPoint y: 391, distance: 28.0
click at [419, 391] on div "3 x $40.00 Minimum of 2Maximum of 8" at bounding box center [589, 389] width 349 height 39
type input "8"
type input "320.00"
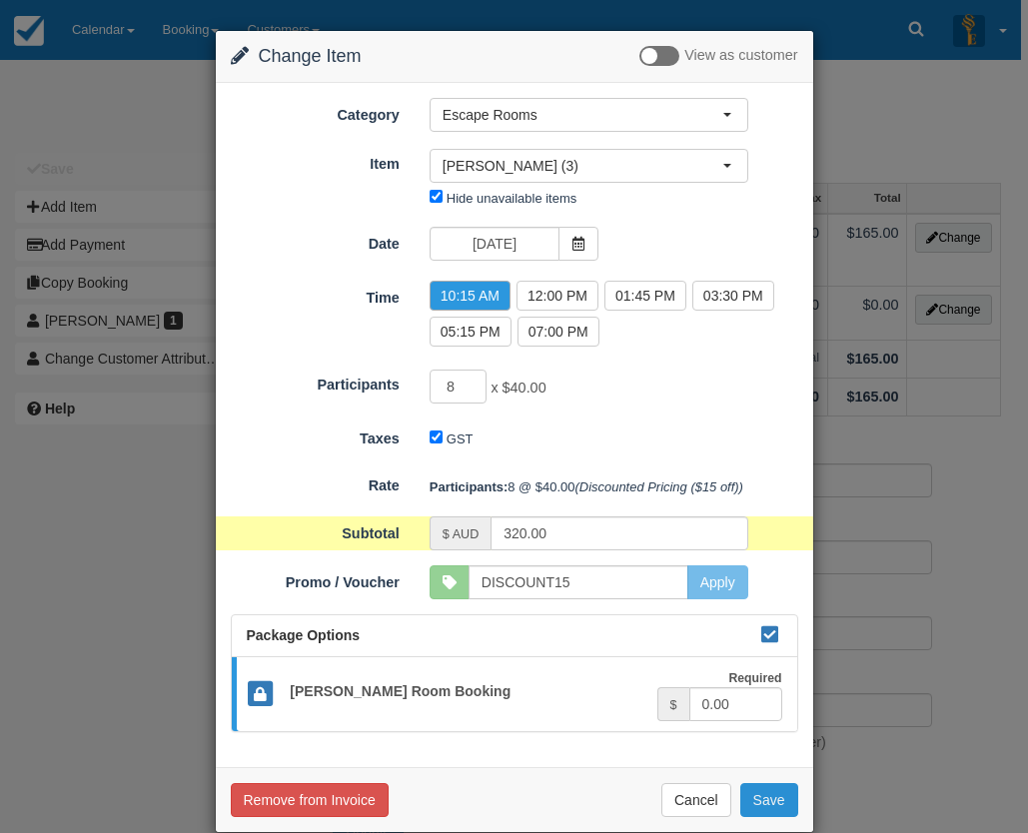
click at [759, 802] on button "Save" at bounding box center [769, 800] width 58 height 34
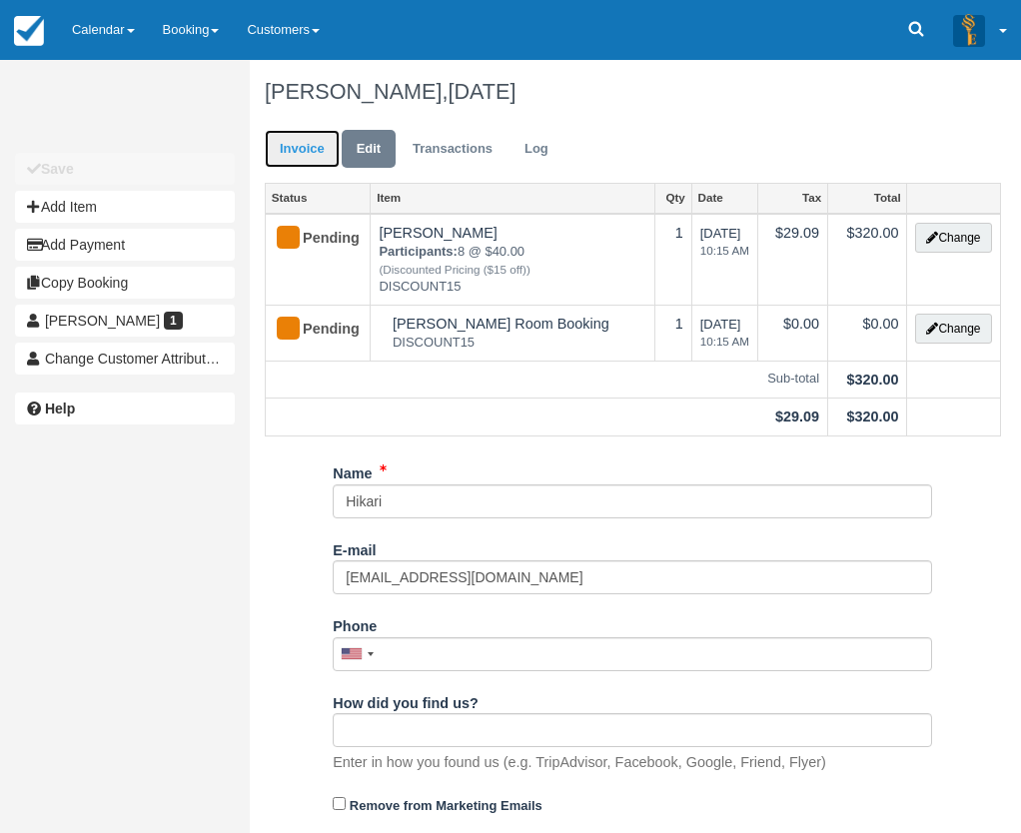
click at [295, 147] on link "Invoice" at bounding box center [302, 149] width 75 height 39
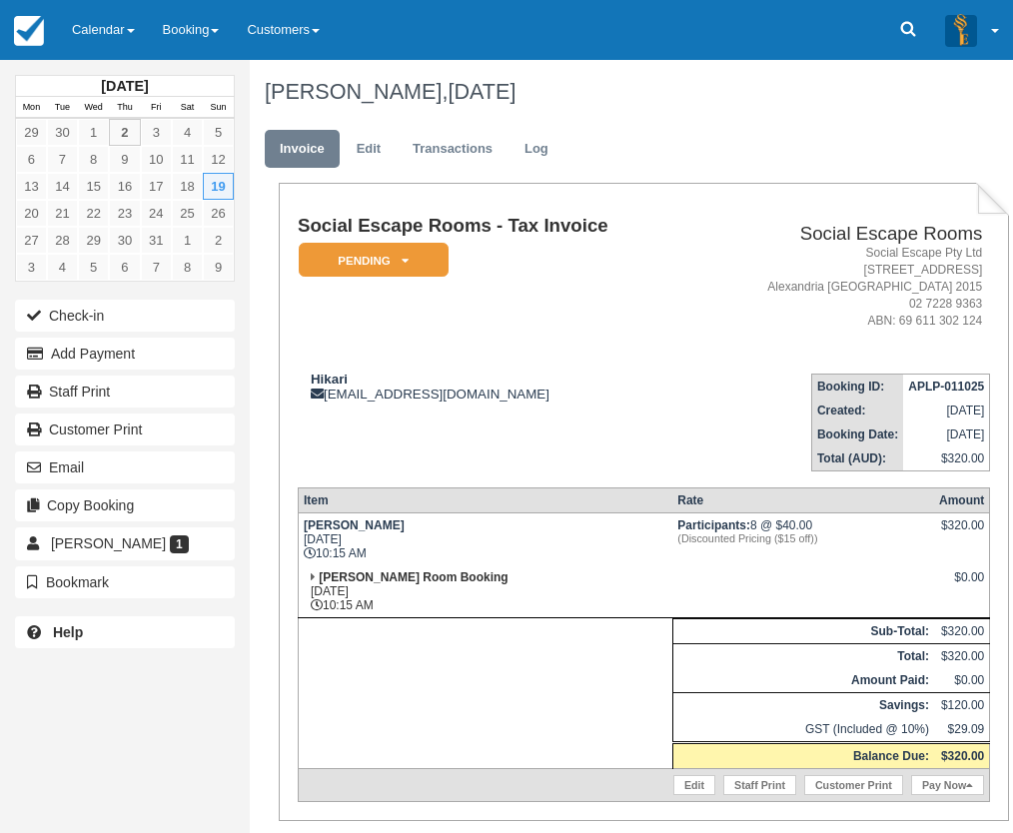
click at [420, 460] on td "Hikari julianhikari@gmail.com" at bounding box center [497, 415] width 398 height 114
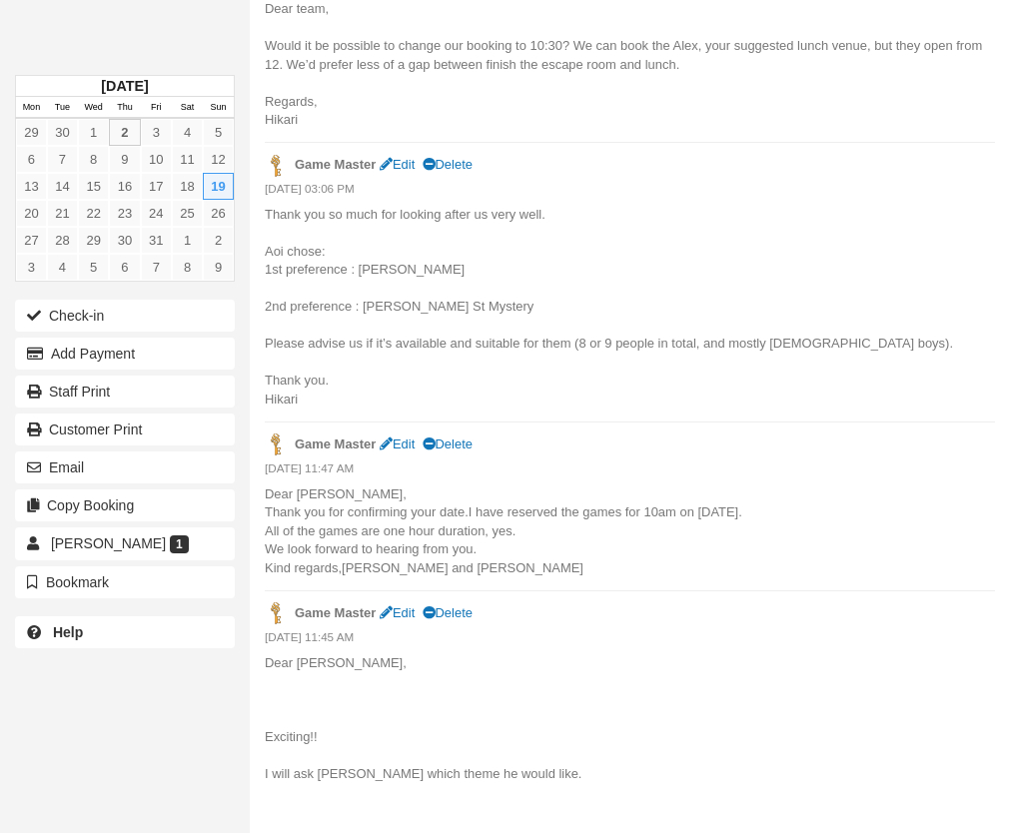
scroll to position [799, 0]
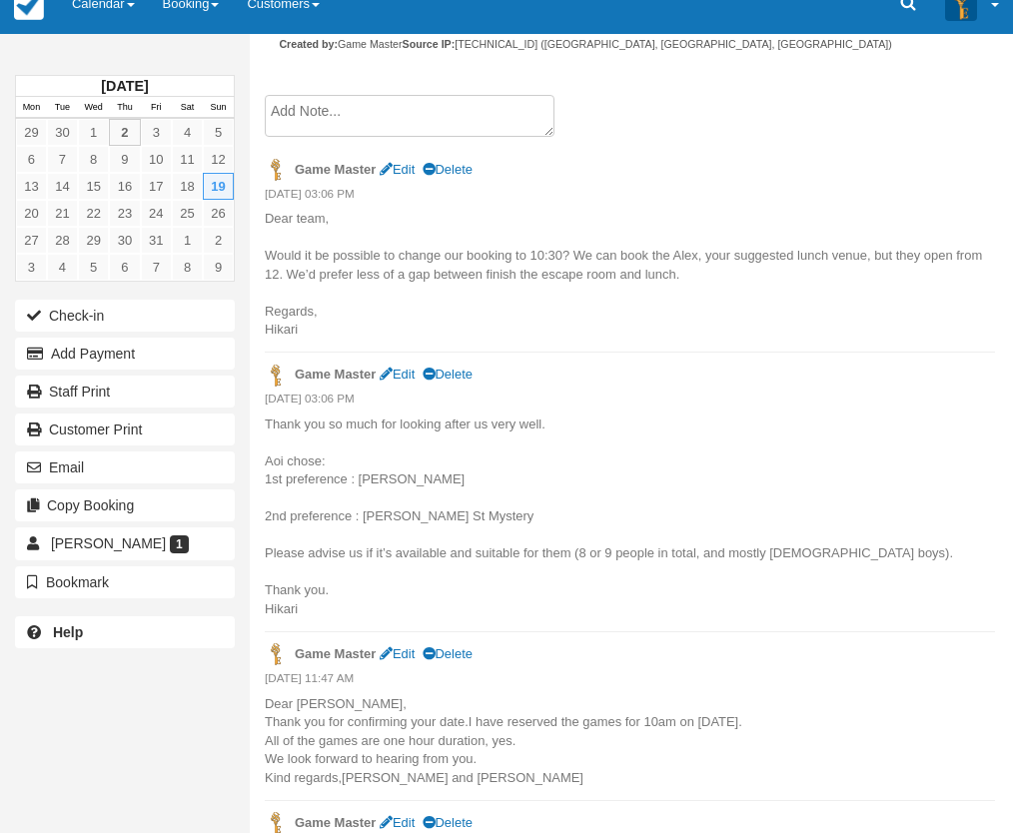
click at [316, 120] on textarea at bounding box center [410, 116] width 290 height 42
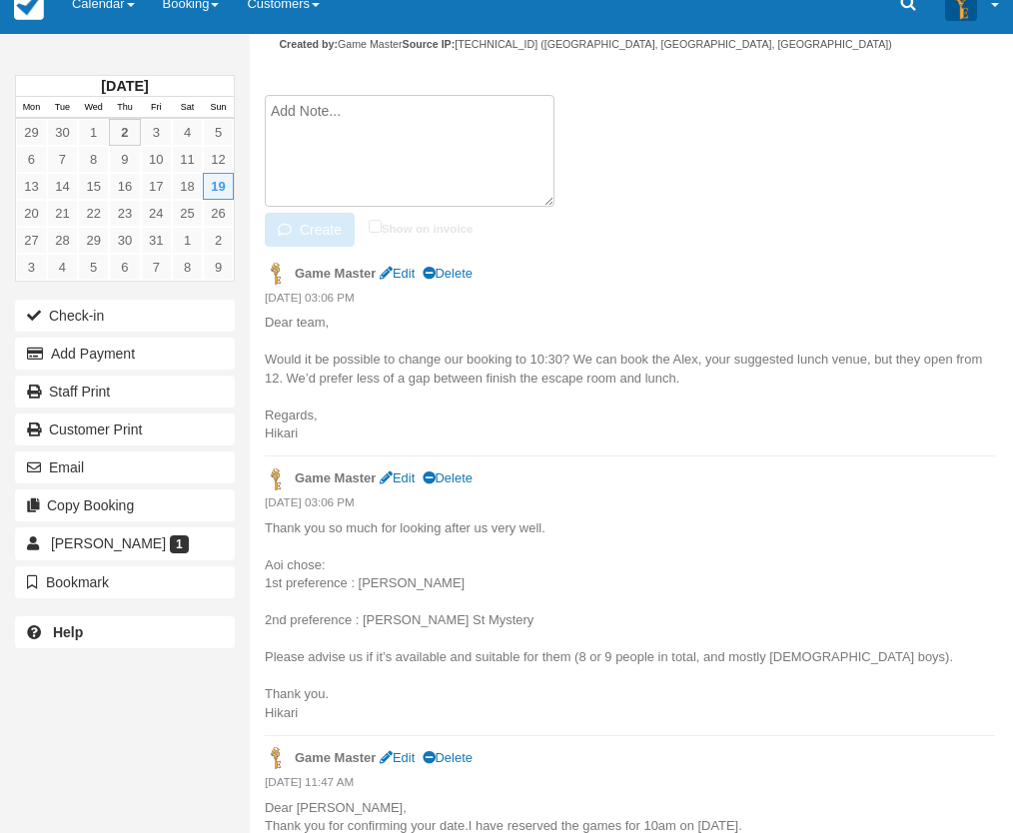
paste textarea "Dear Hikari, Thanks for your responses. Yes we can certainly accommodate your g…"
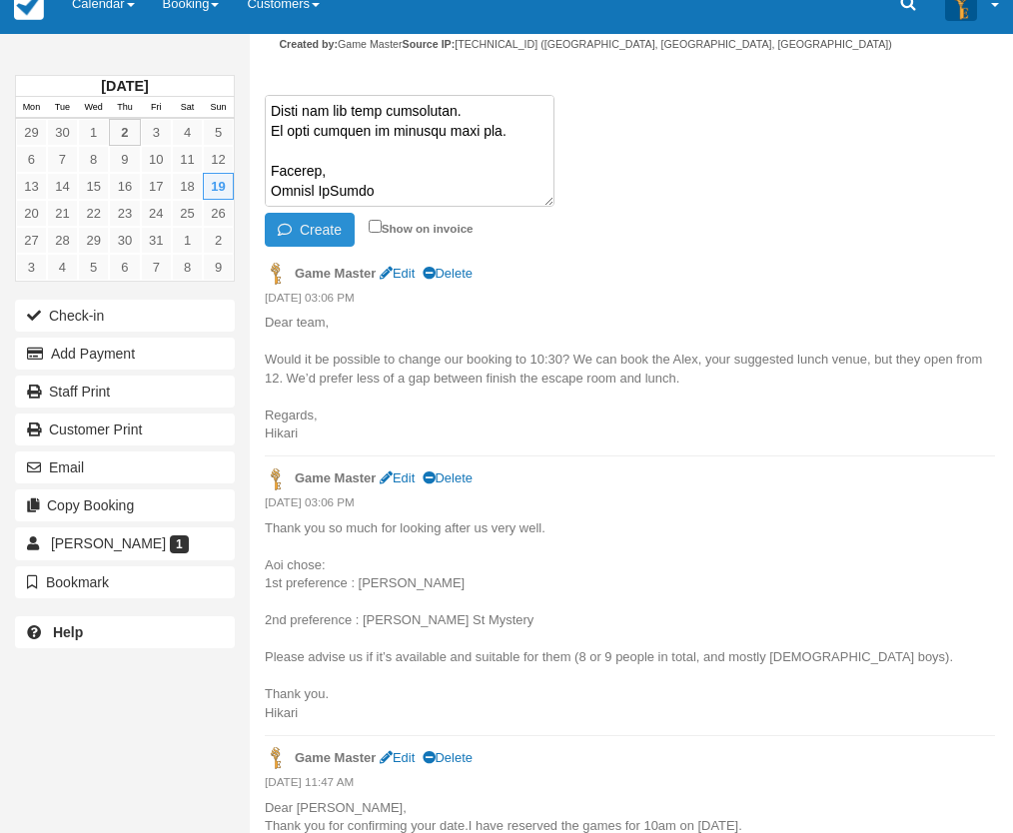
click at [318, 226] on button "Create" at bounding box center [310, 230] width 90 height 34
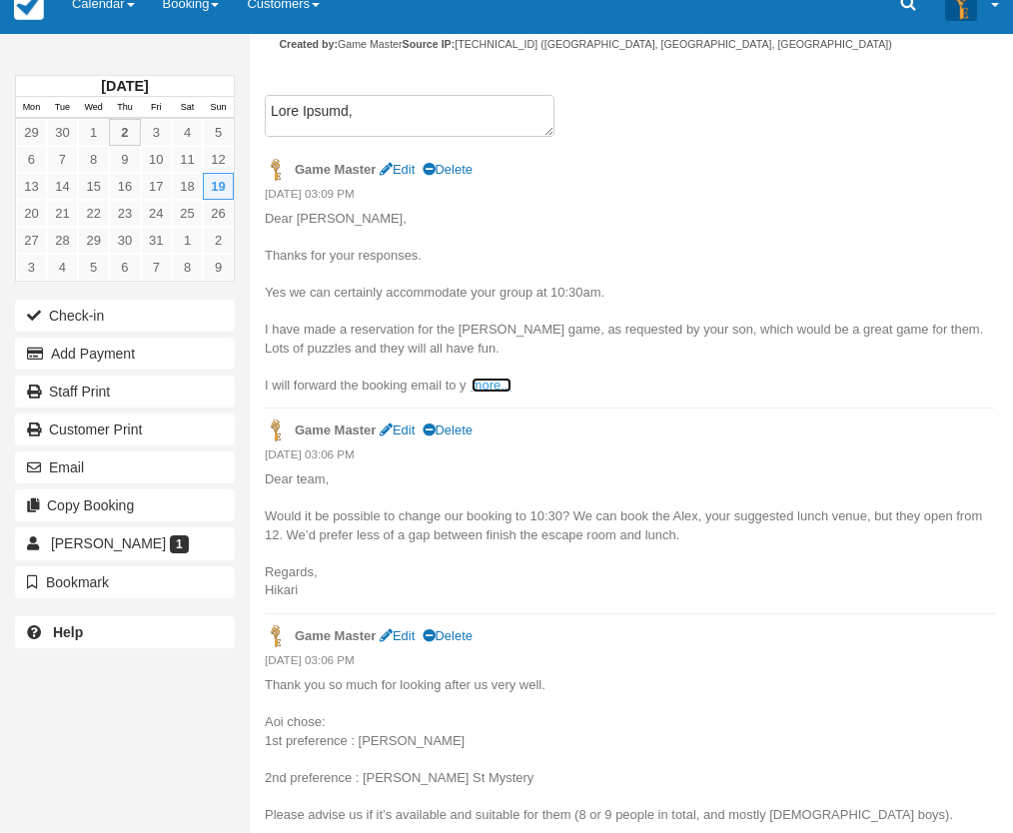
click at [490, 378] on link "more..." at bounding box center [492, 385] width 40 height 15
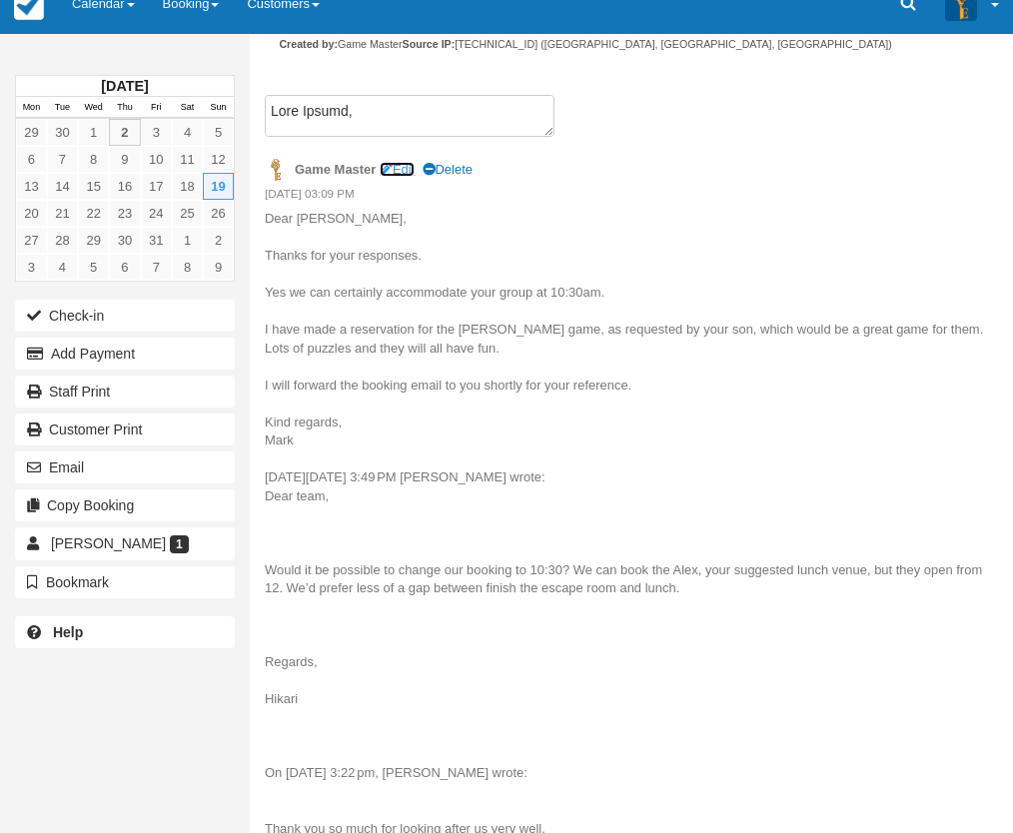
click at [409, 172] on link "Edit" at bounding box center [397, 169] width 35 height 15
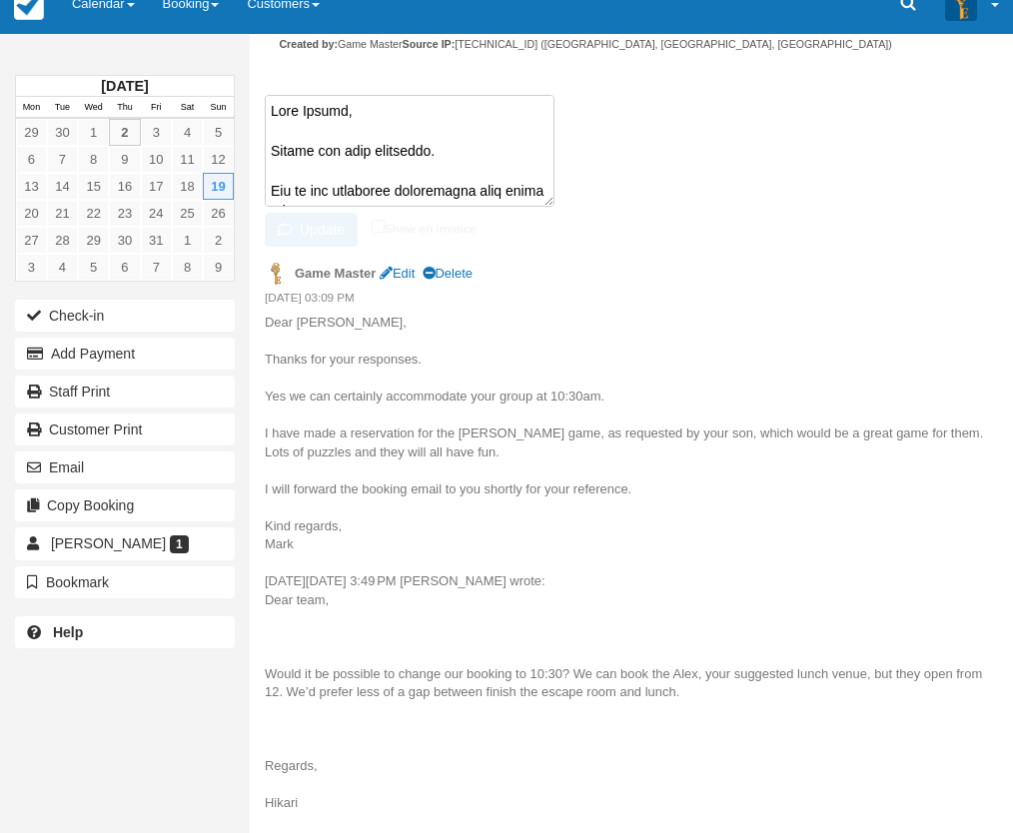
scroll to position [4336, 0]
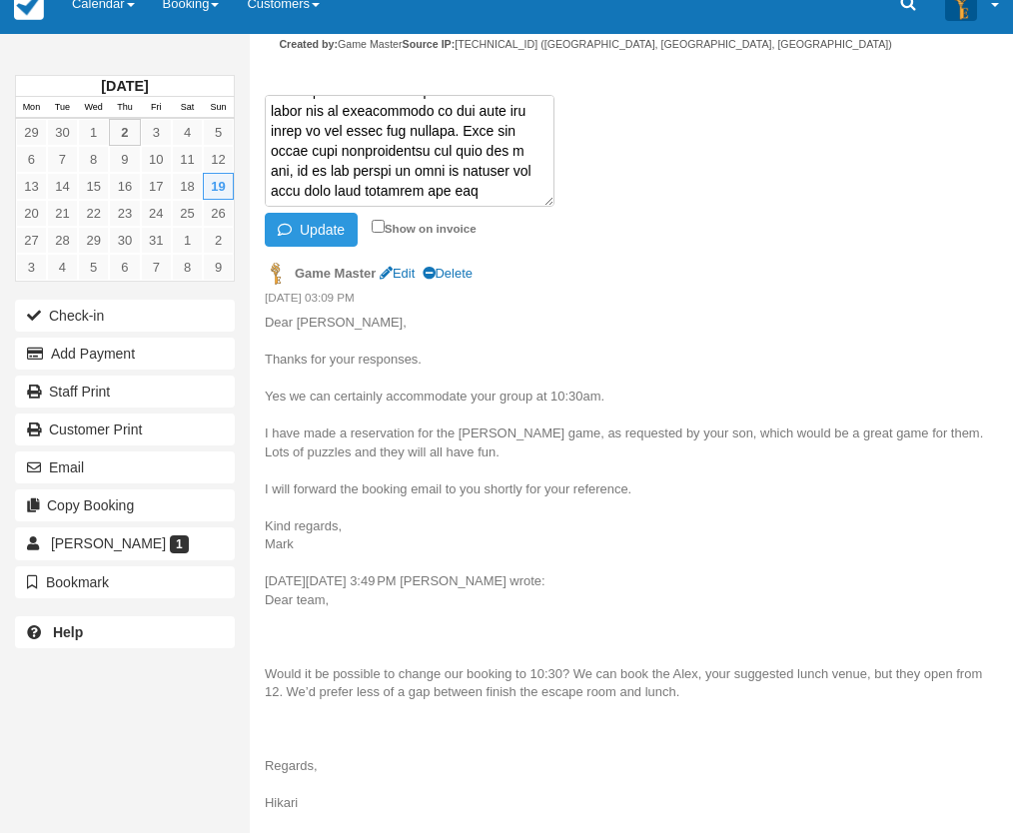
click at [387, 150] on textarea at bounding box center [410, 151] width 290 height 112
paste textarea
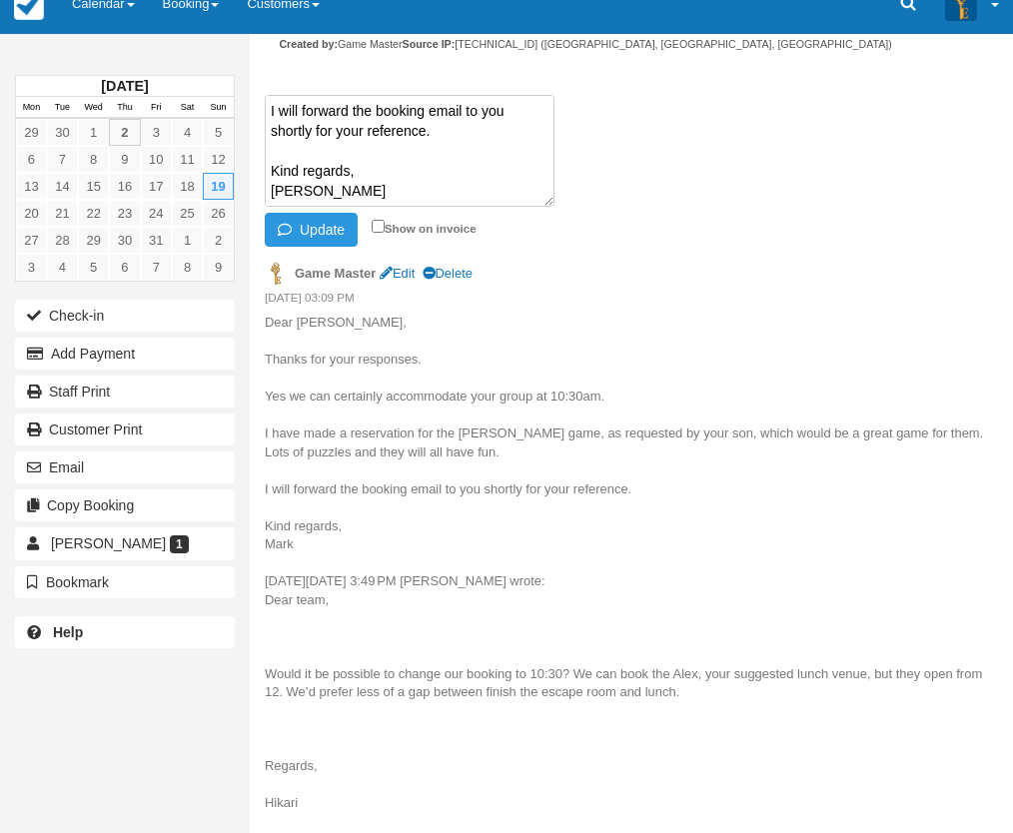
scroll to position [234, 0]
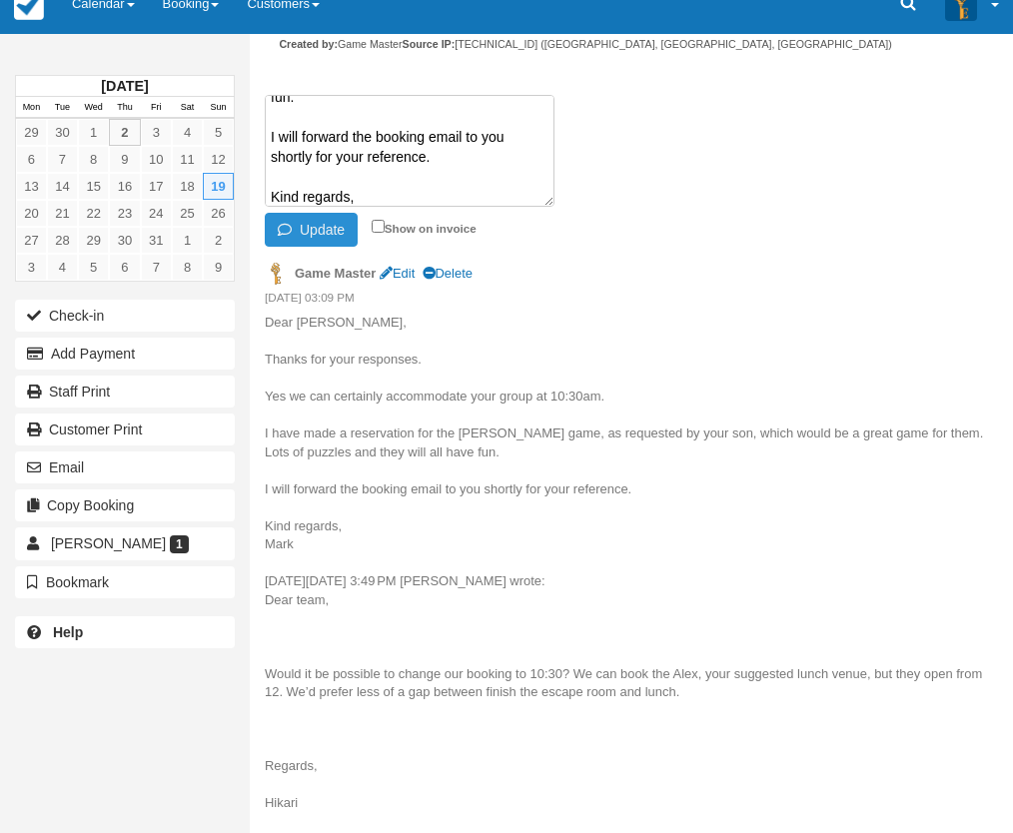
type textarea "Dear Hikari, Thanks for your responses. Yes we can certainly accommodate your g…"
click at [329, 230] on button "Update" at bounding box center [311, 230] width 93 height 34
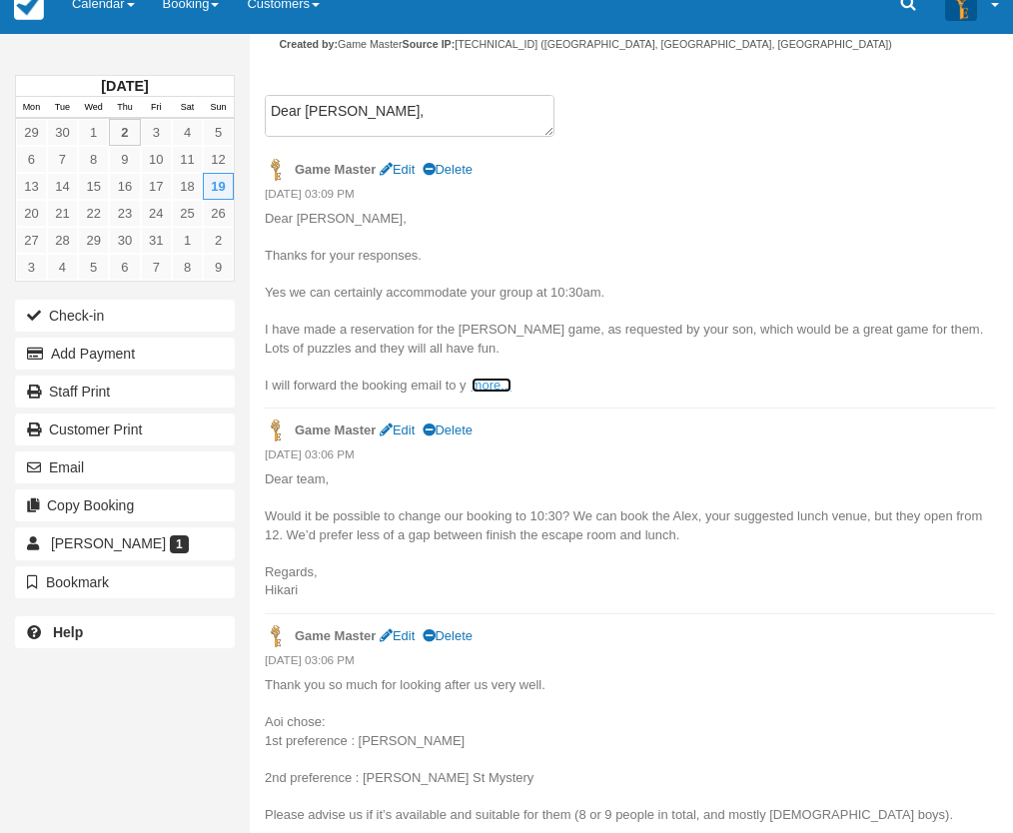
click at [488, 385] on link "more..." at bounding box center [492, 385] width 40 height 15
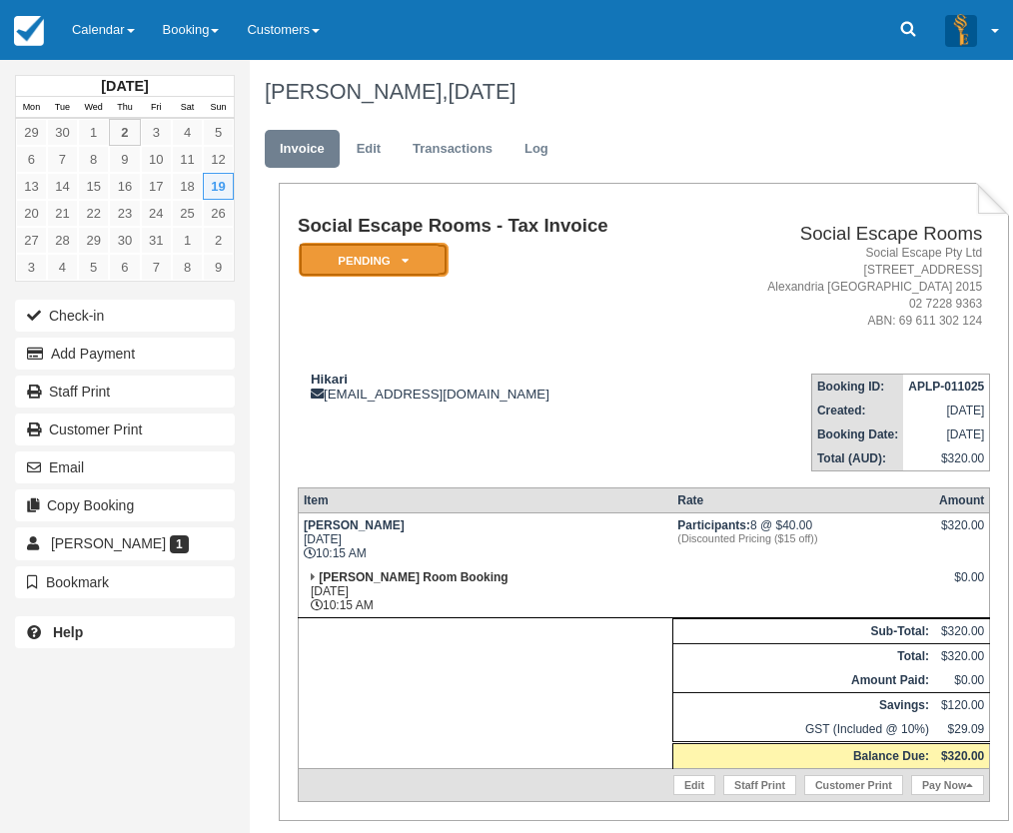
click at [375, 250] on em "Pending" at bounding box center [374, 260] width 150 height 35
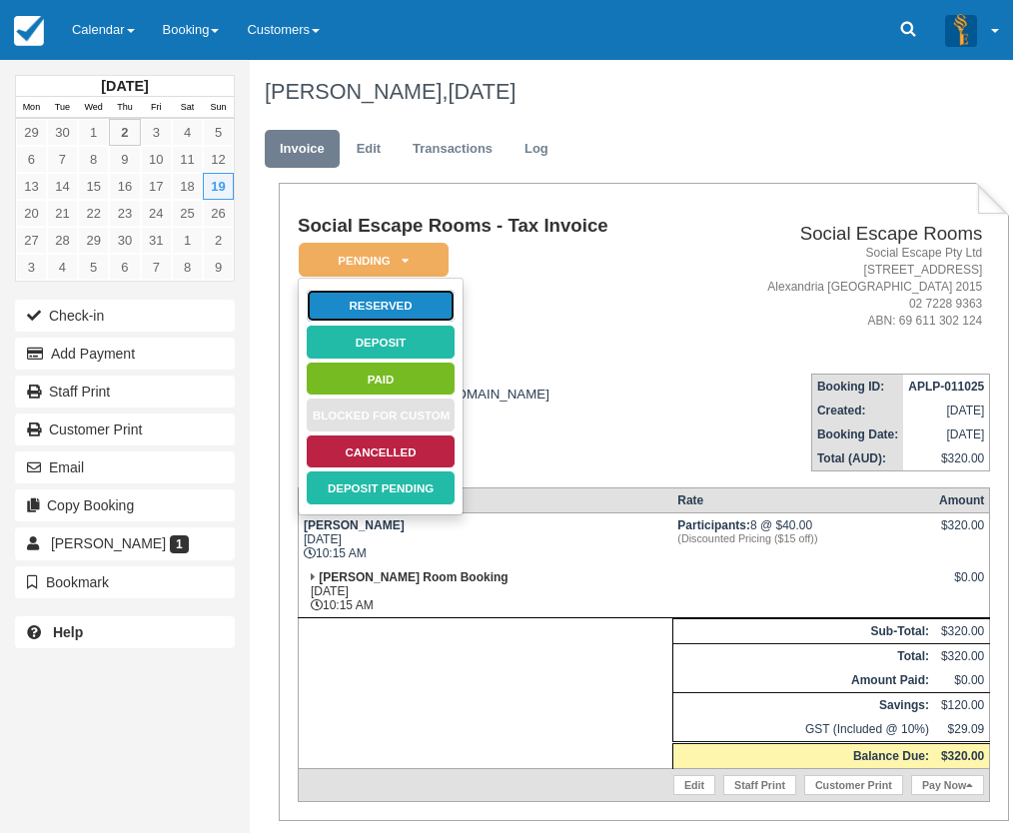
click at [387, 305] on link "Reserved" at bounding box center [381, 306] width 150 height 35
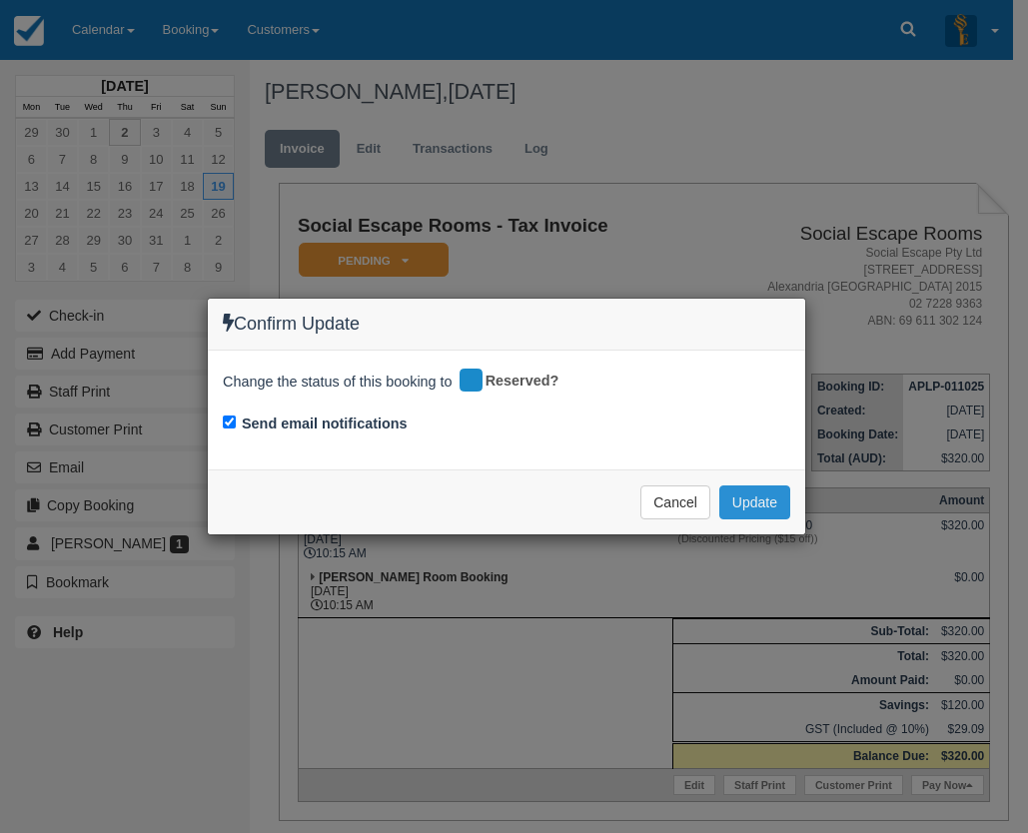
click at [745, 501] on button "Update" at bounding box center [754, 503] width 71 height 34
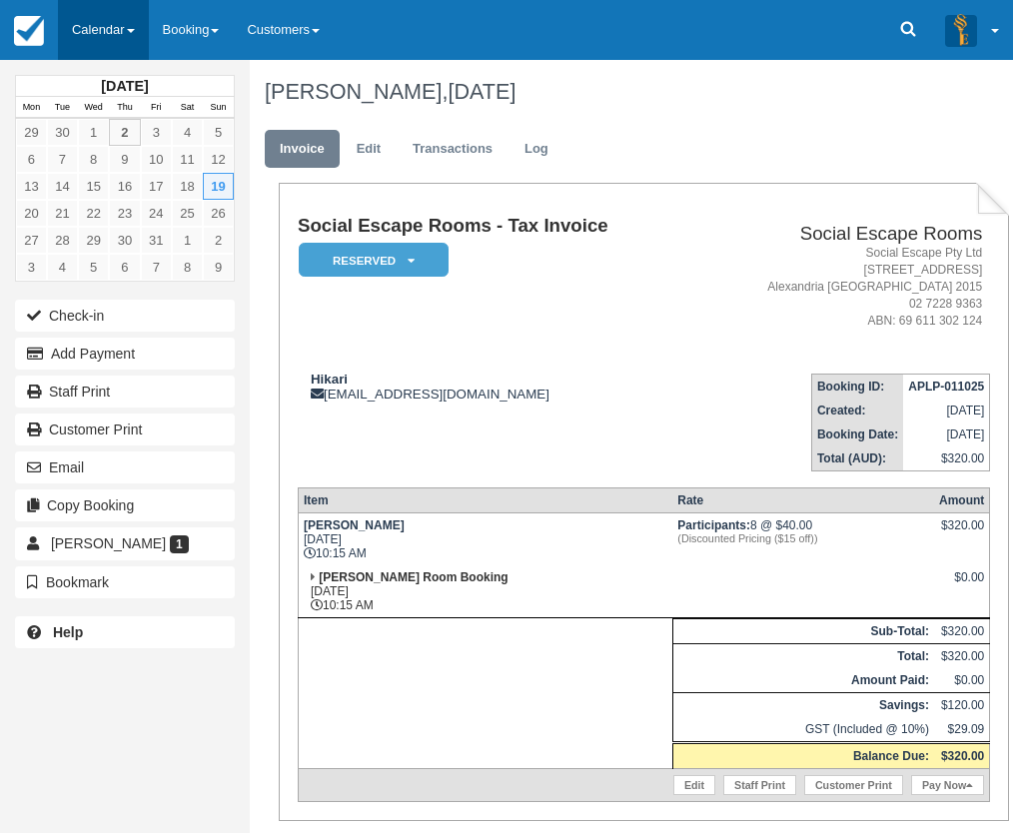
click at [94, 37] on link "Calendar" at bounding box center [103, 30] width 91 height 60
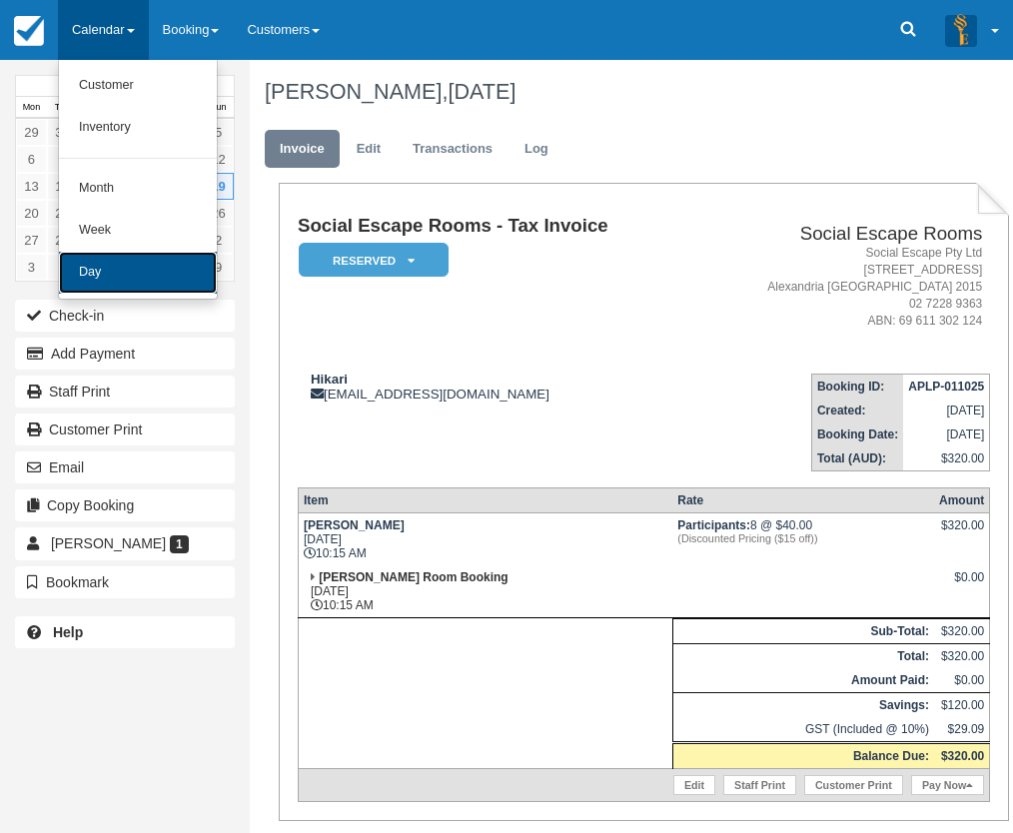
click at [149, 271] on link "Day" at bounding box center [138, 273] width 158 height 42
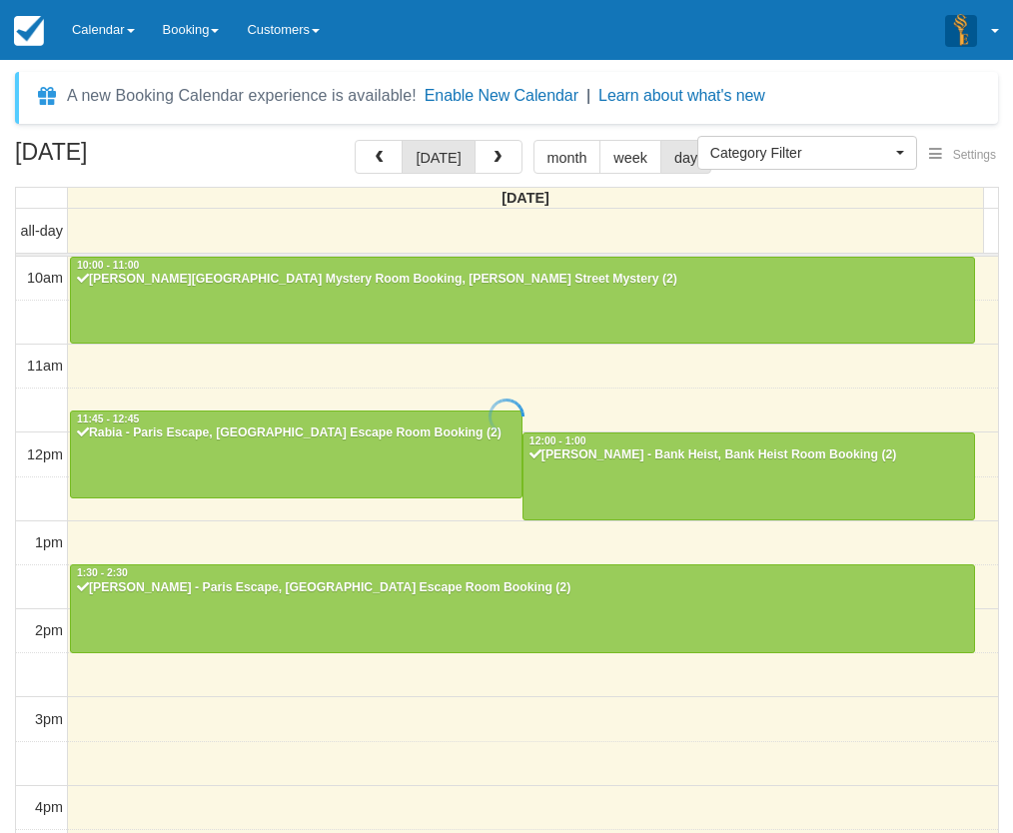
select select
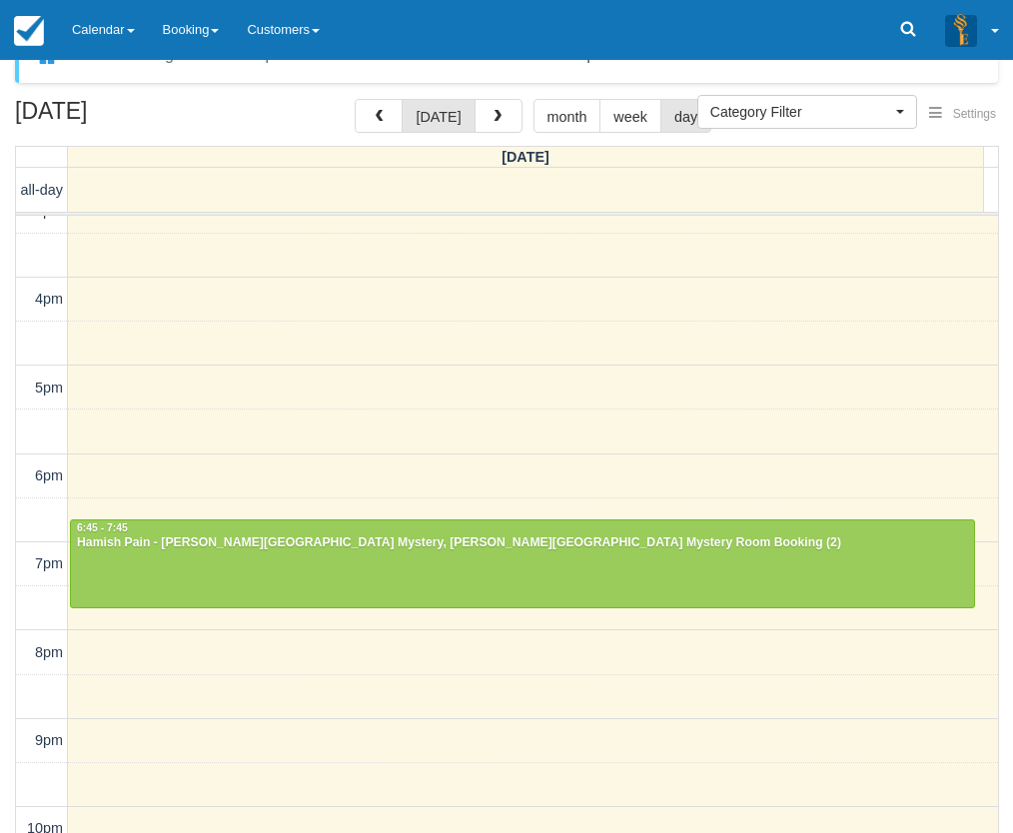
scroll to position [64, 0]
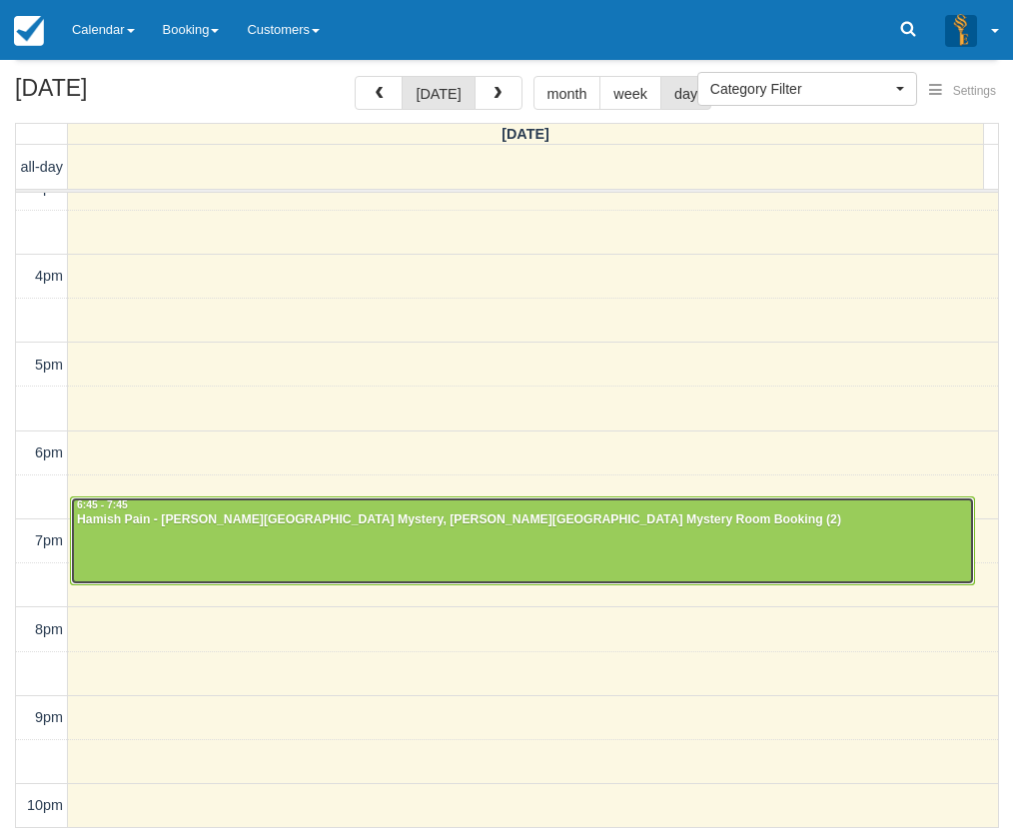
click at [314, 539] on div at bounding box center [522, 541] width 903 height 86
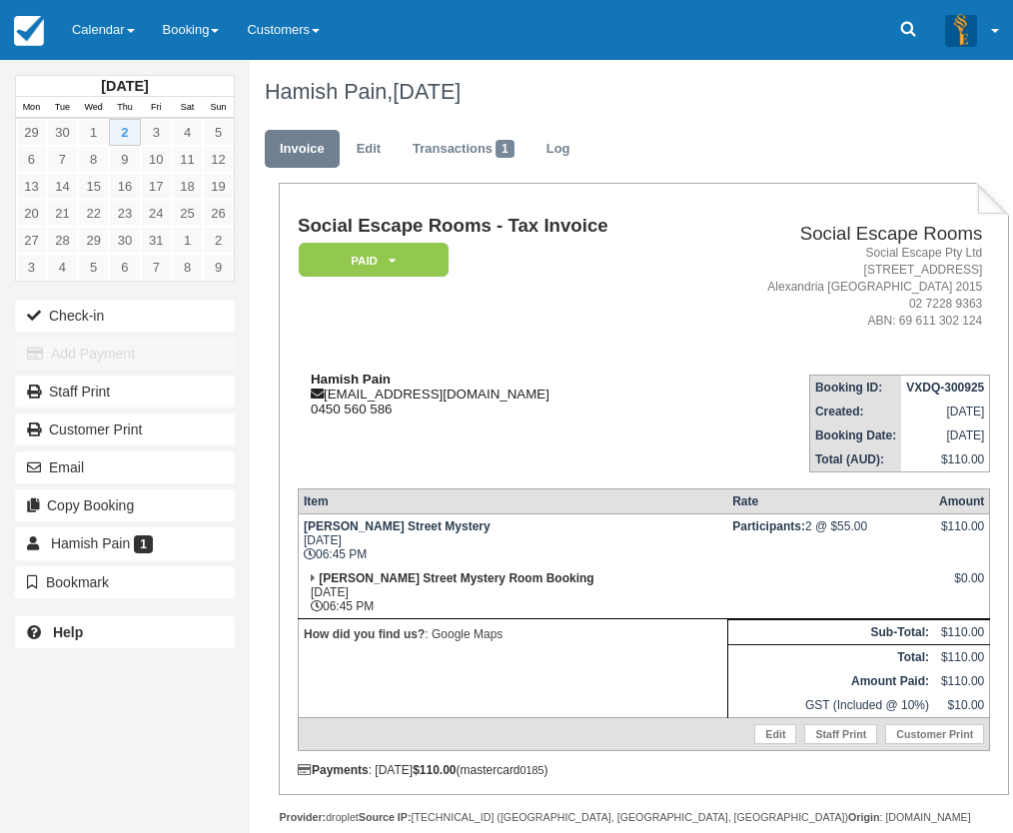
click at [335, 375] on strong "Hamish Pain" at bounding box center [351, 379] width 80 height 15
drag, startPoint x: 335, startPoint y: 375, endPoint x: 367, endPoint y: 374, distance: 32.0
click at [367, 374] on strong "Hamish Pain" at bounding box center [351, 379] width 80 height 15
click at [106, 20] on link "Calendar" at bounding box center [103, 30] width 91 height 60
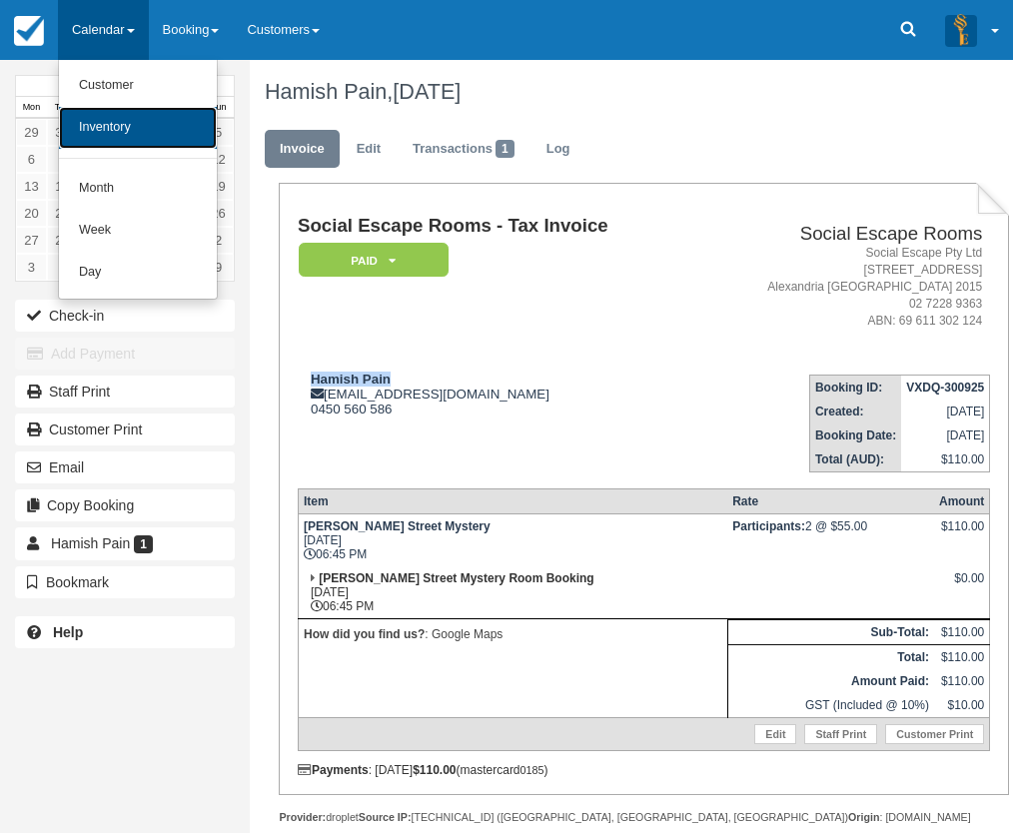
click at [121, 127] on link "Inventory" at bounding box center [138, 128] width 158 height 42
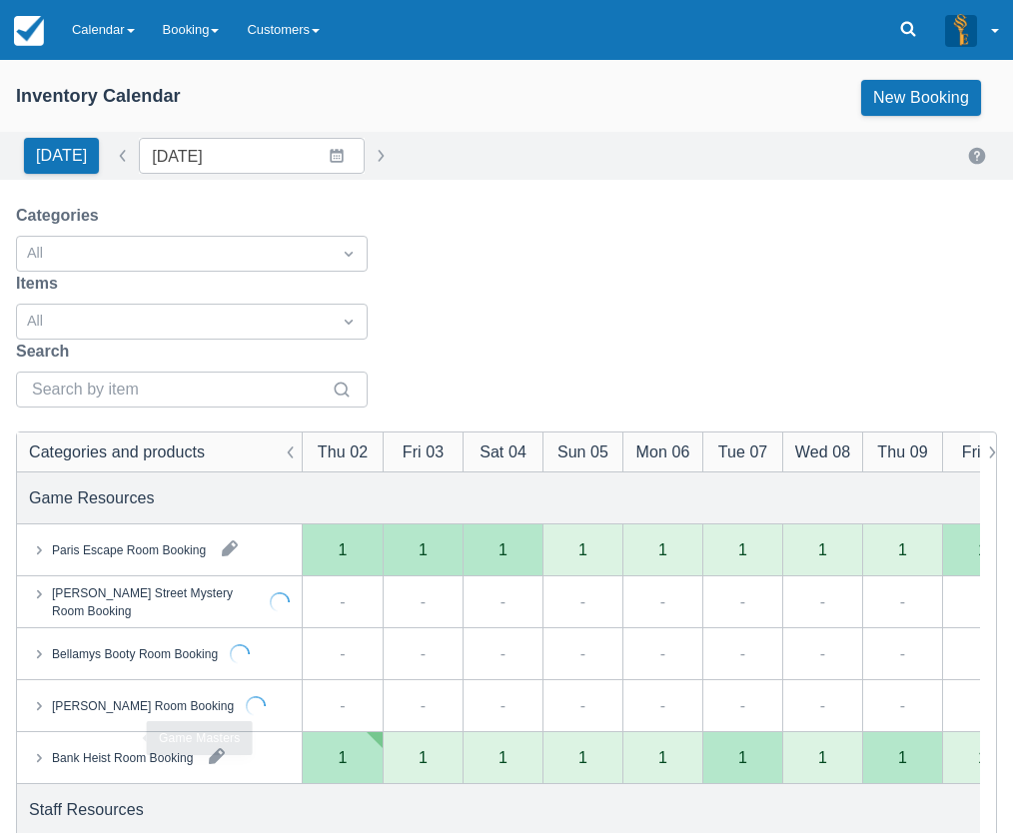
click at [126, 749] on div "Bank Heist Room Booking" at bounding box center [122, 758] width 141 height 18
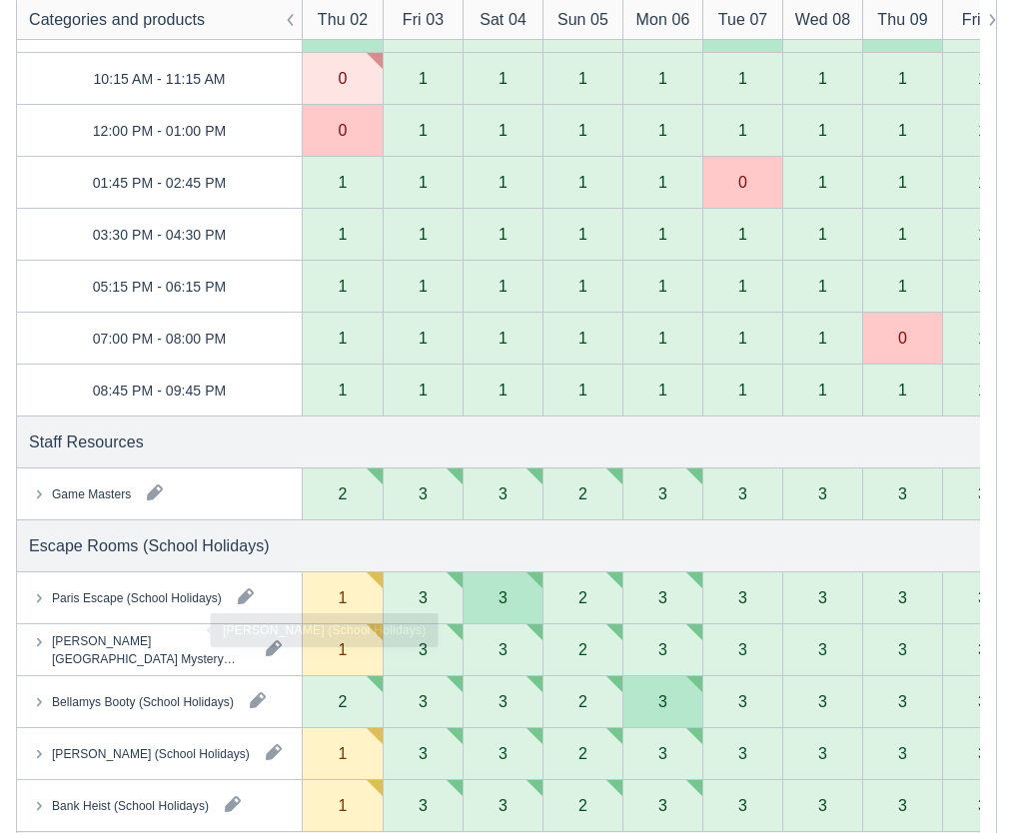
scroll to position [899, 0]
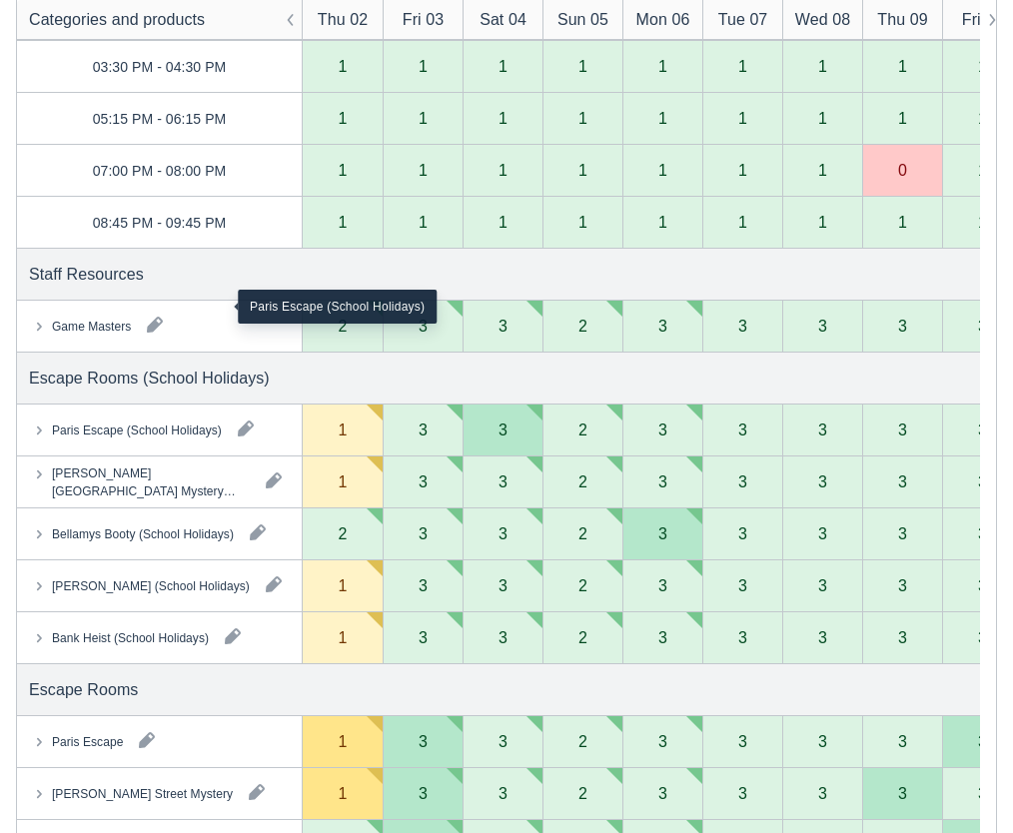
click at [148, 422] on div "Paris Escape (School Holidays)" at bounding box center [137, 431] width 170 height 18
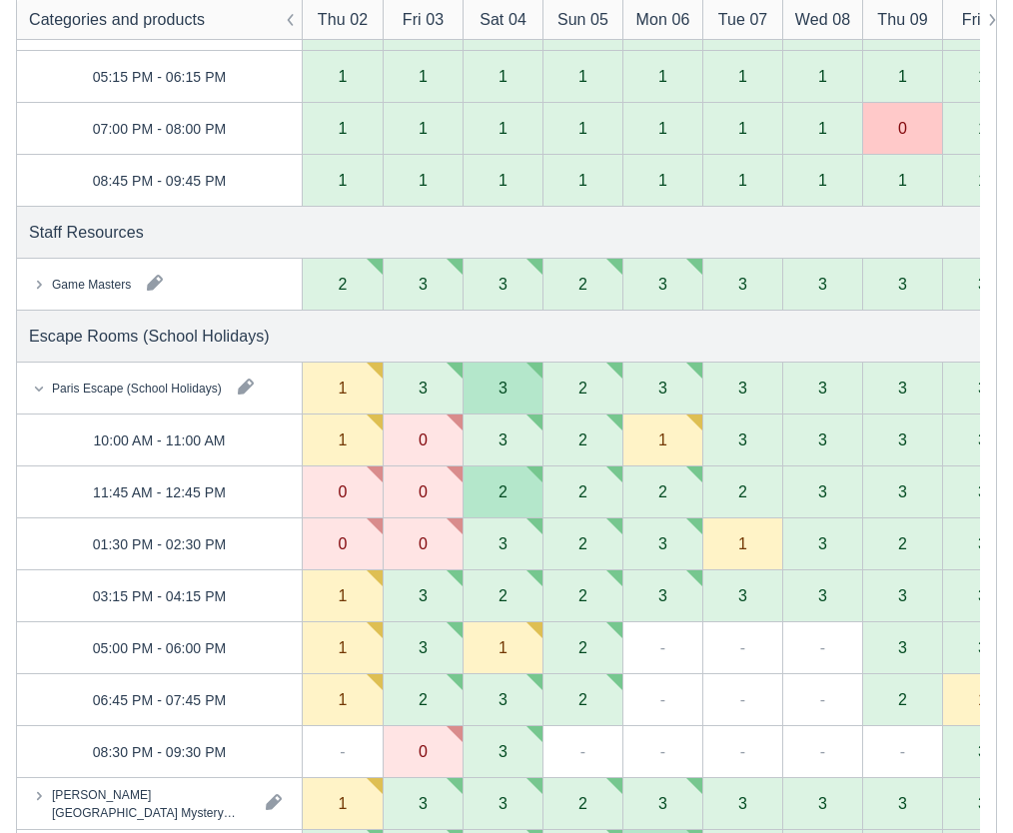
scroll to position [699, 0]
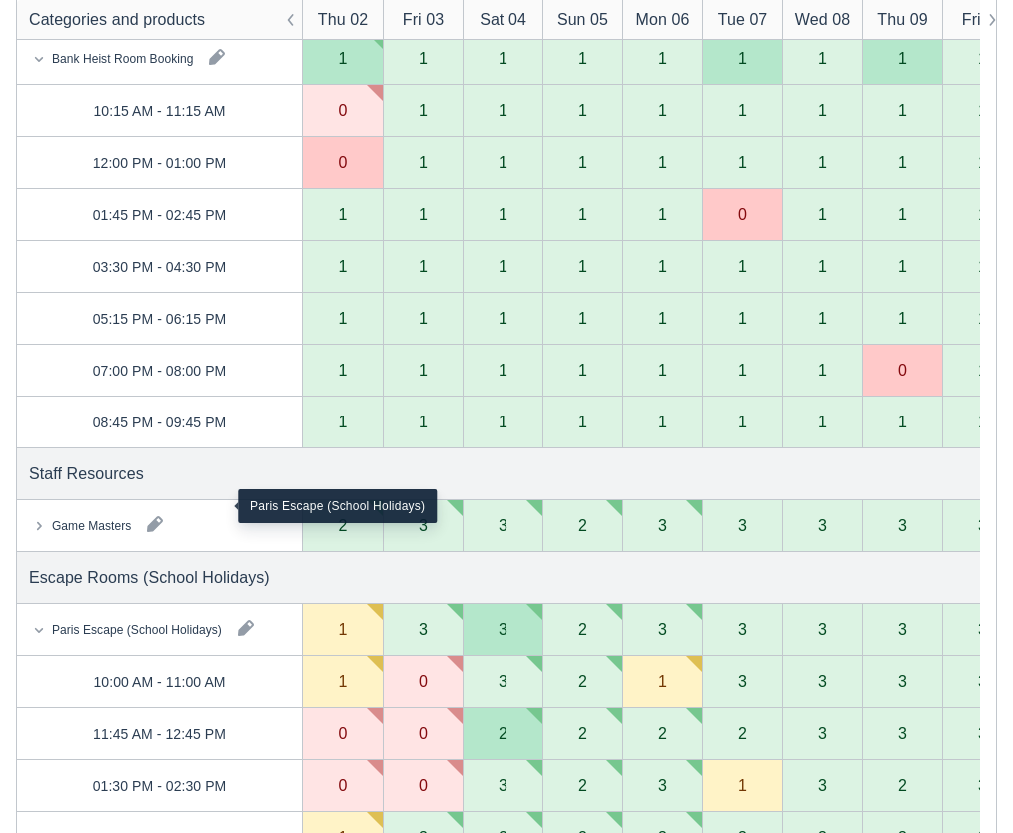
click at [120, 621] on div "Paris Escape (School Holidays)" at bounding box center [137, 630] width 170 height 18
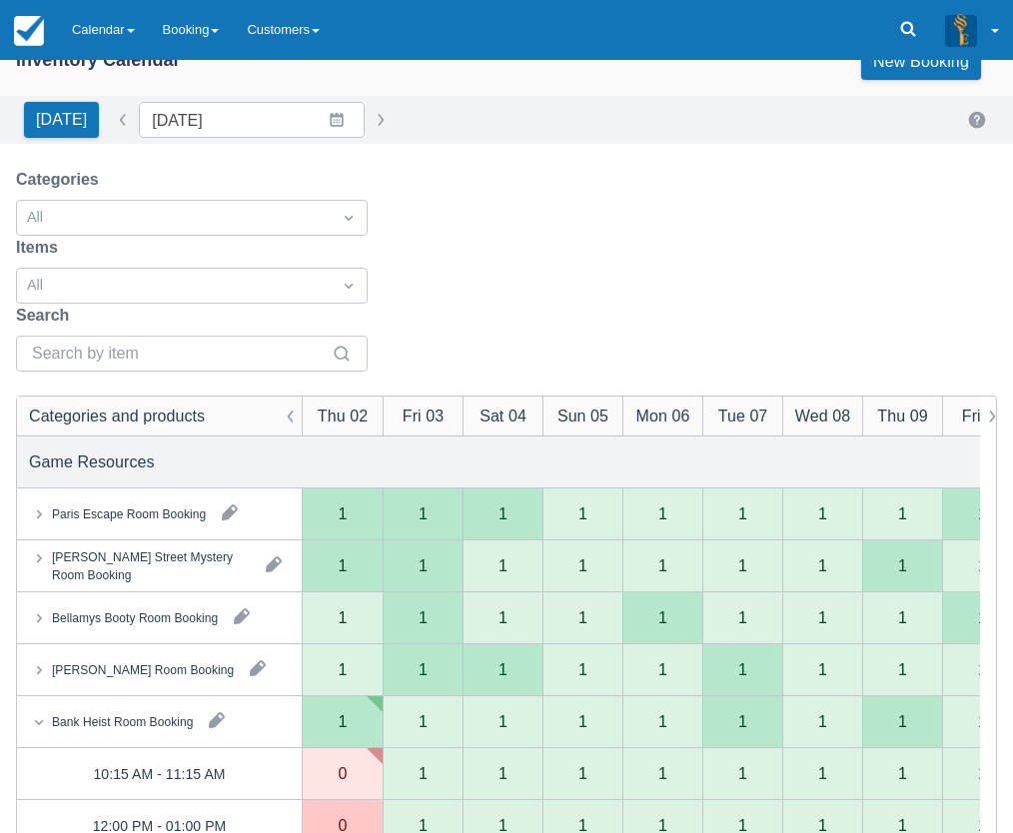
scroll to position [0, 0]
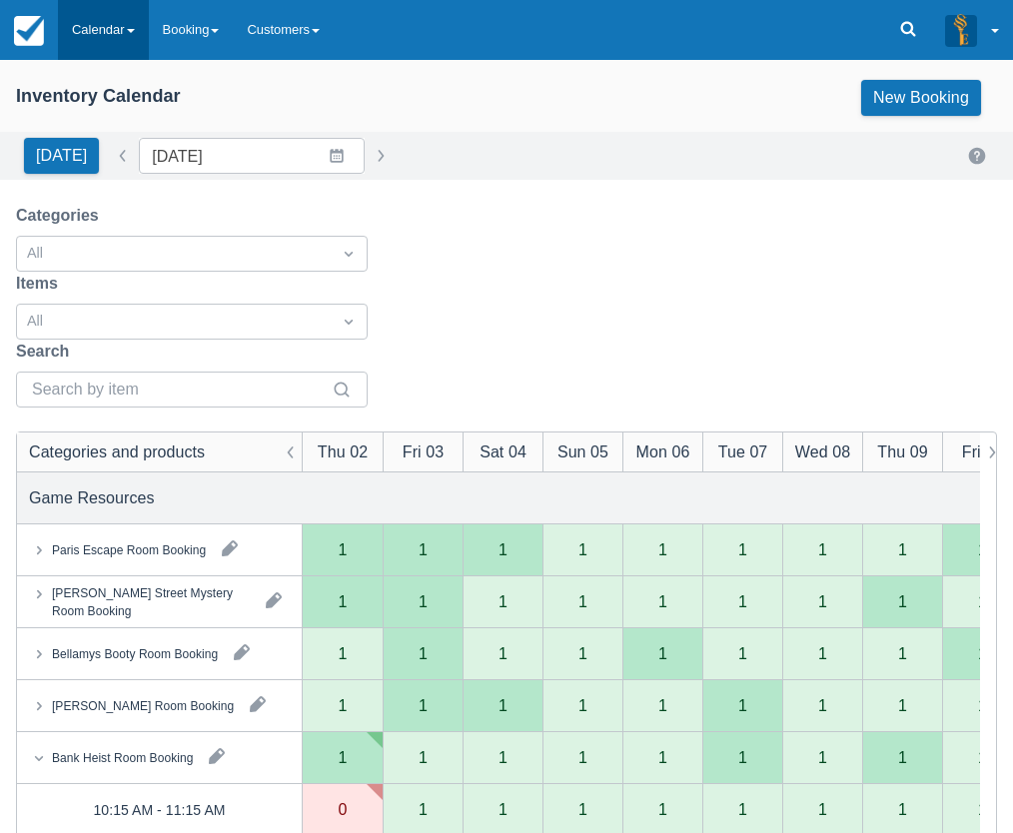
click at [76, 35] on link "Calendar" at bounding box center [103, 30] width 91 height 60
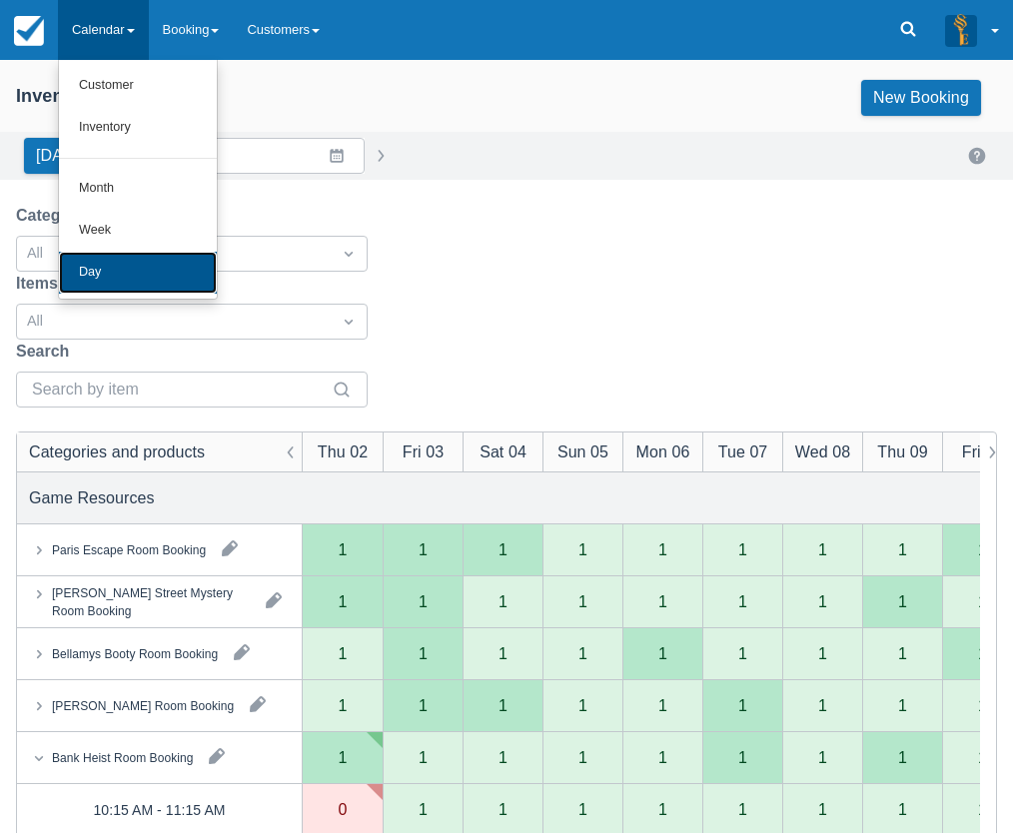
click at [99, 275] on link "Day" at bounding box center [138, 273] width 158 height 42
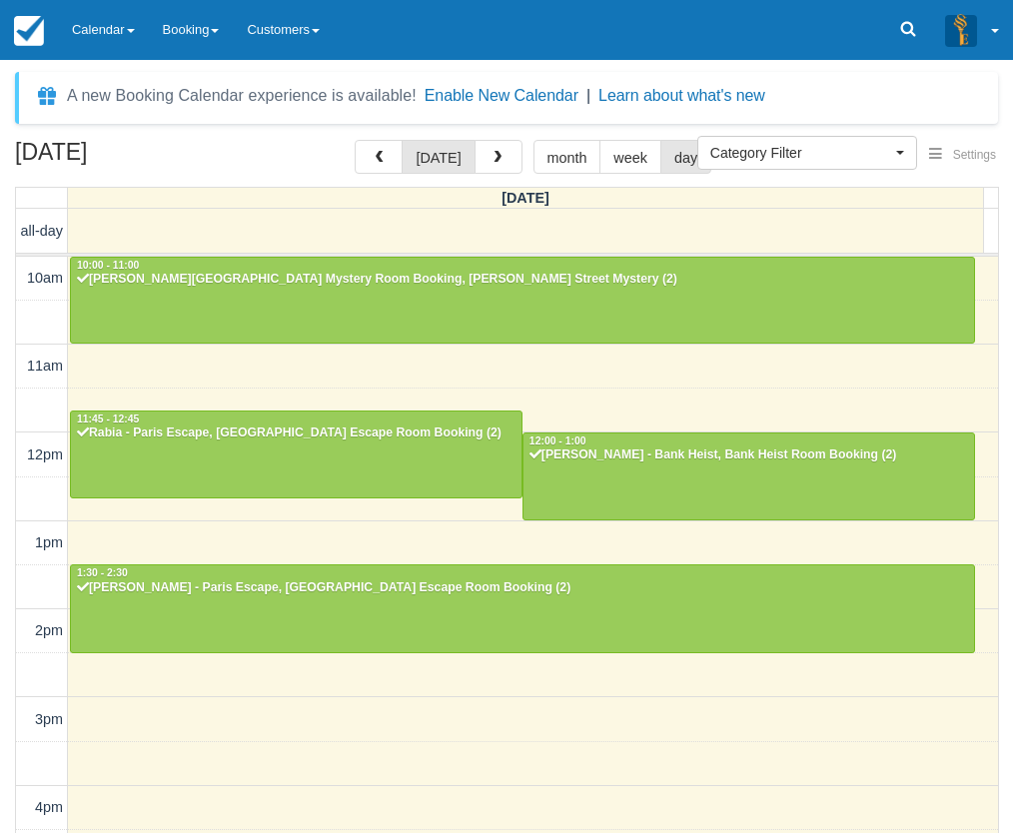
select select
